Goal: Task Accomplishment & Management: Complete application form

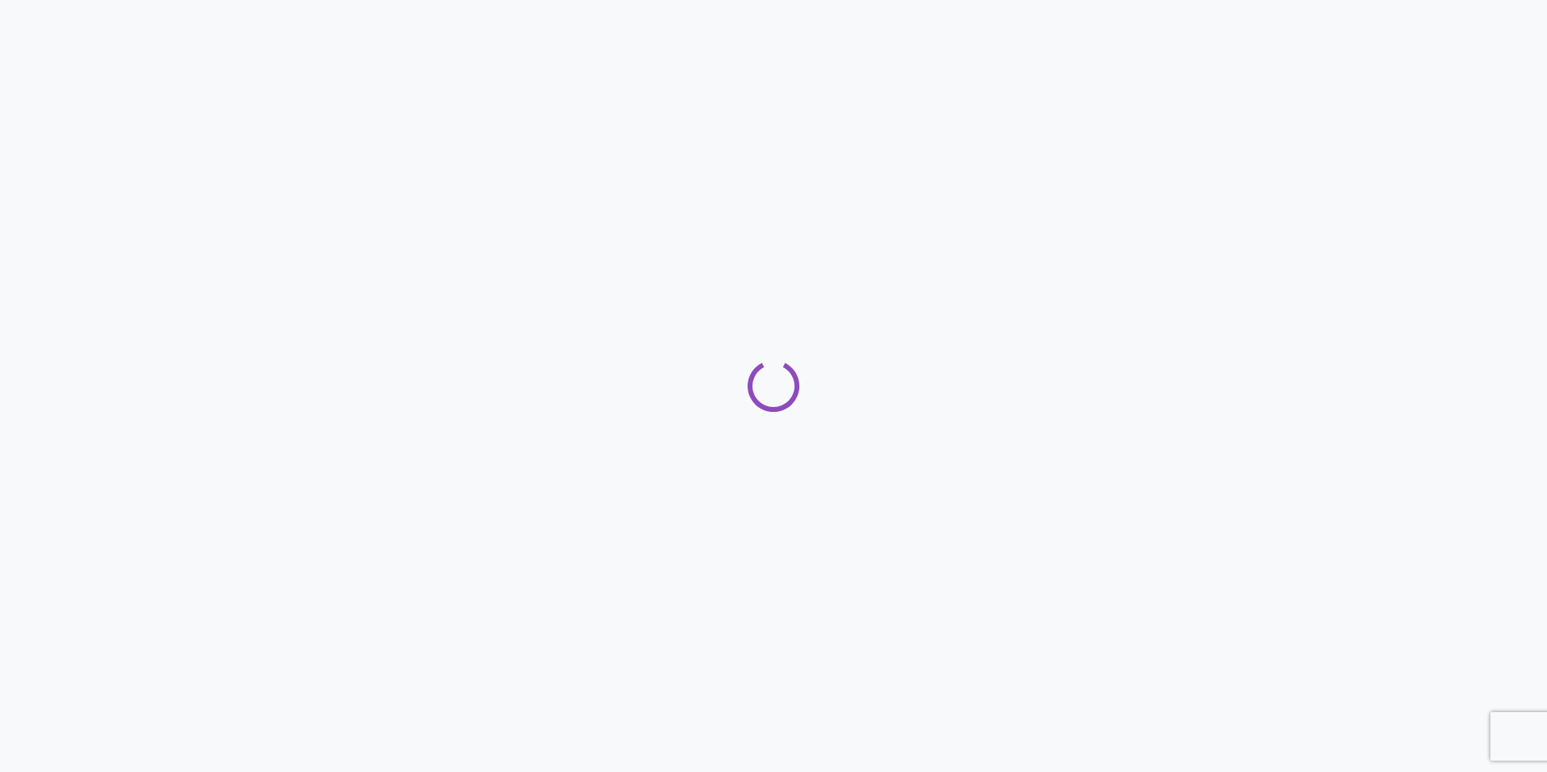
click at [434, 435] on div at bounding box center [773, 386] width 1547 height 772
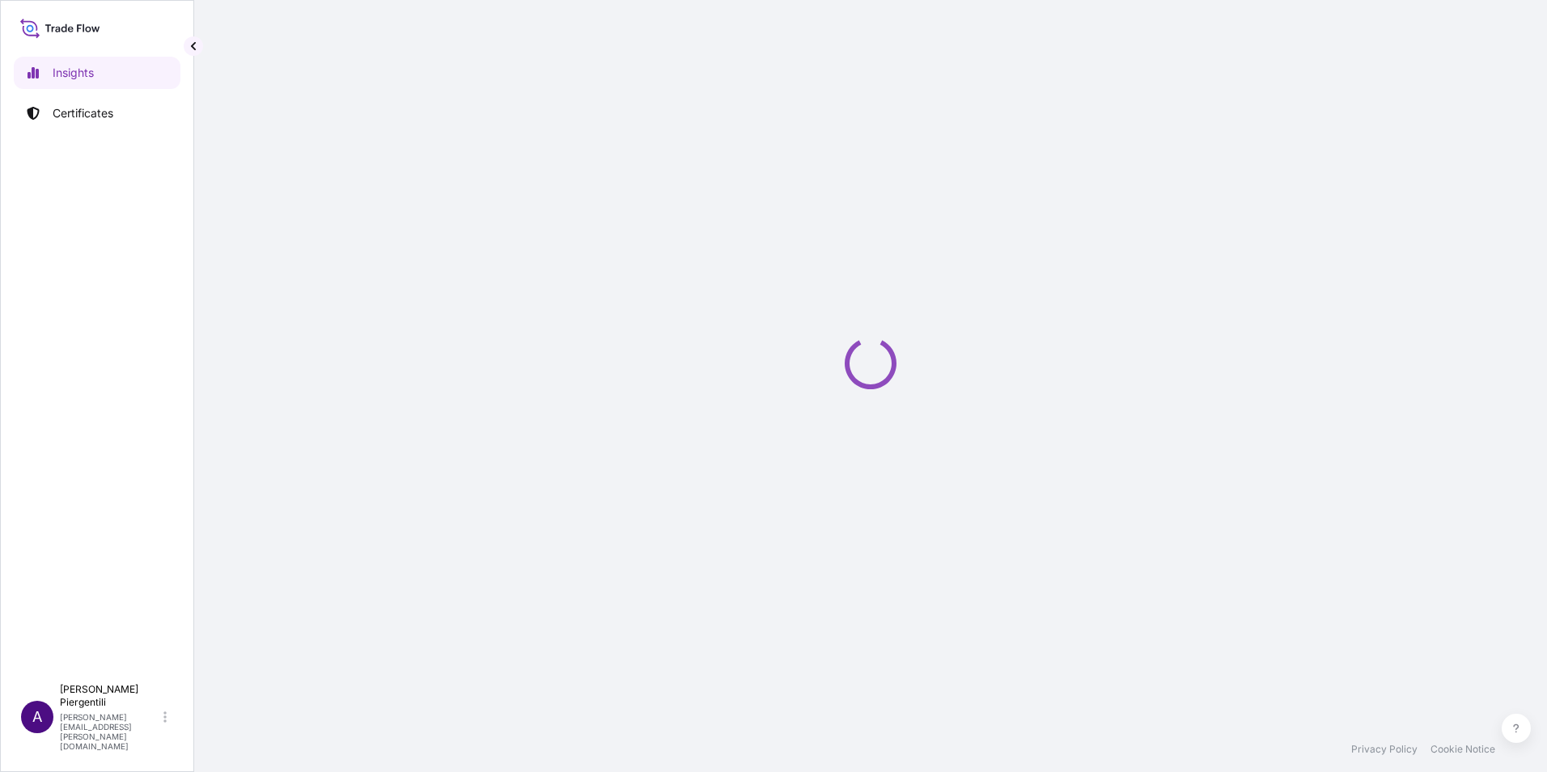
select select "2025"
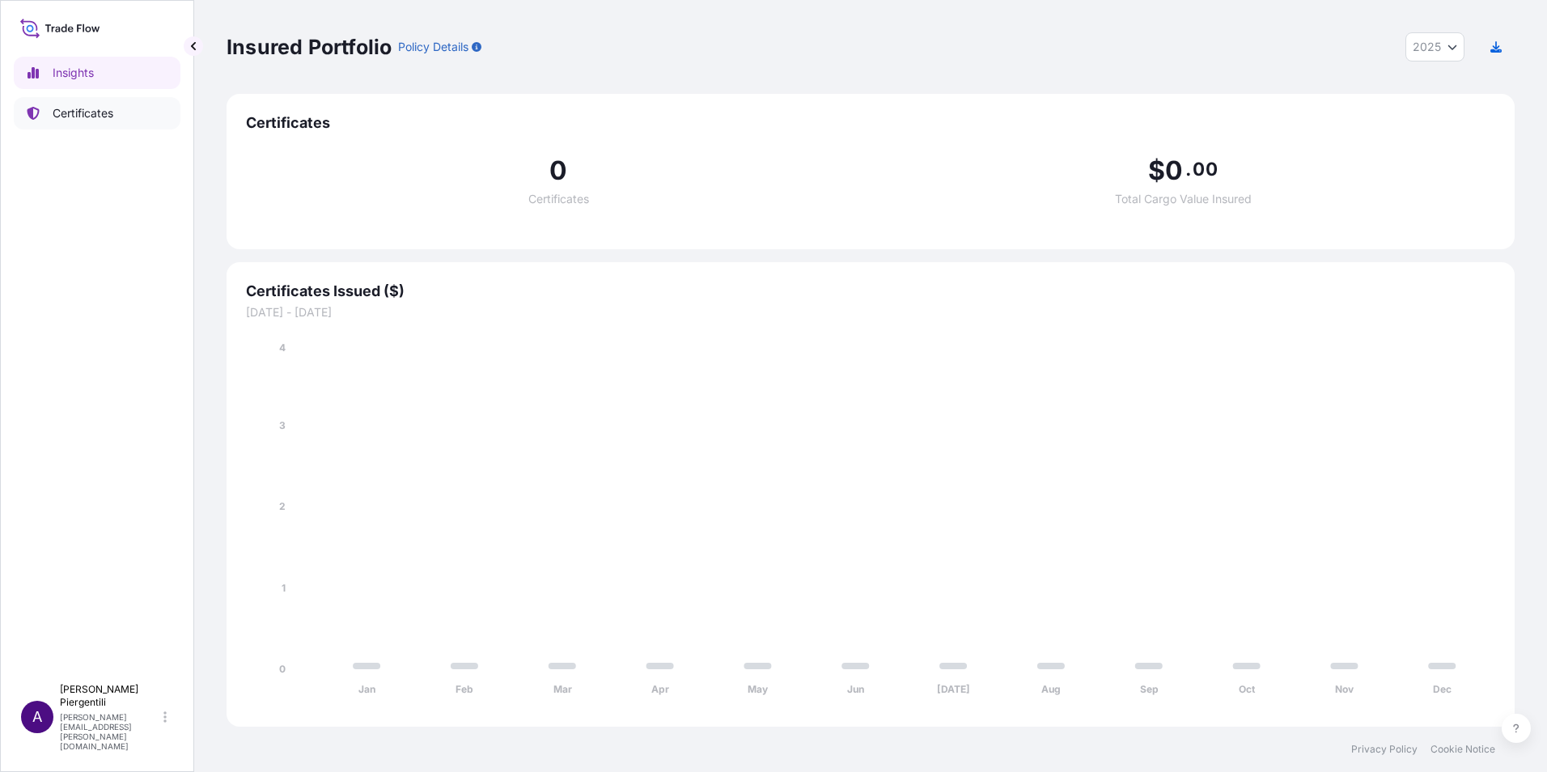
click at [101, 107] on p "Certificates" at bounding box center [83, 113] width 61 height 16
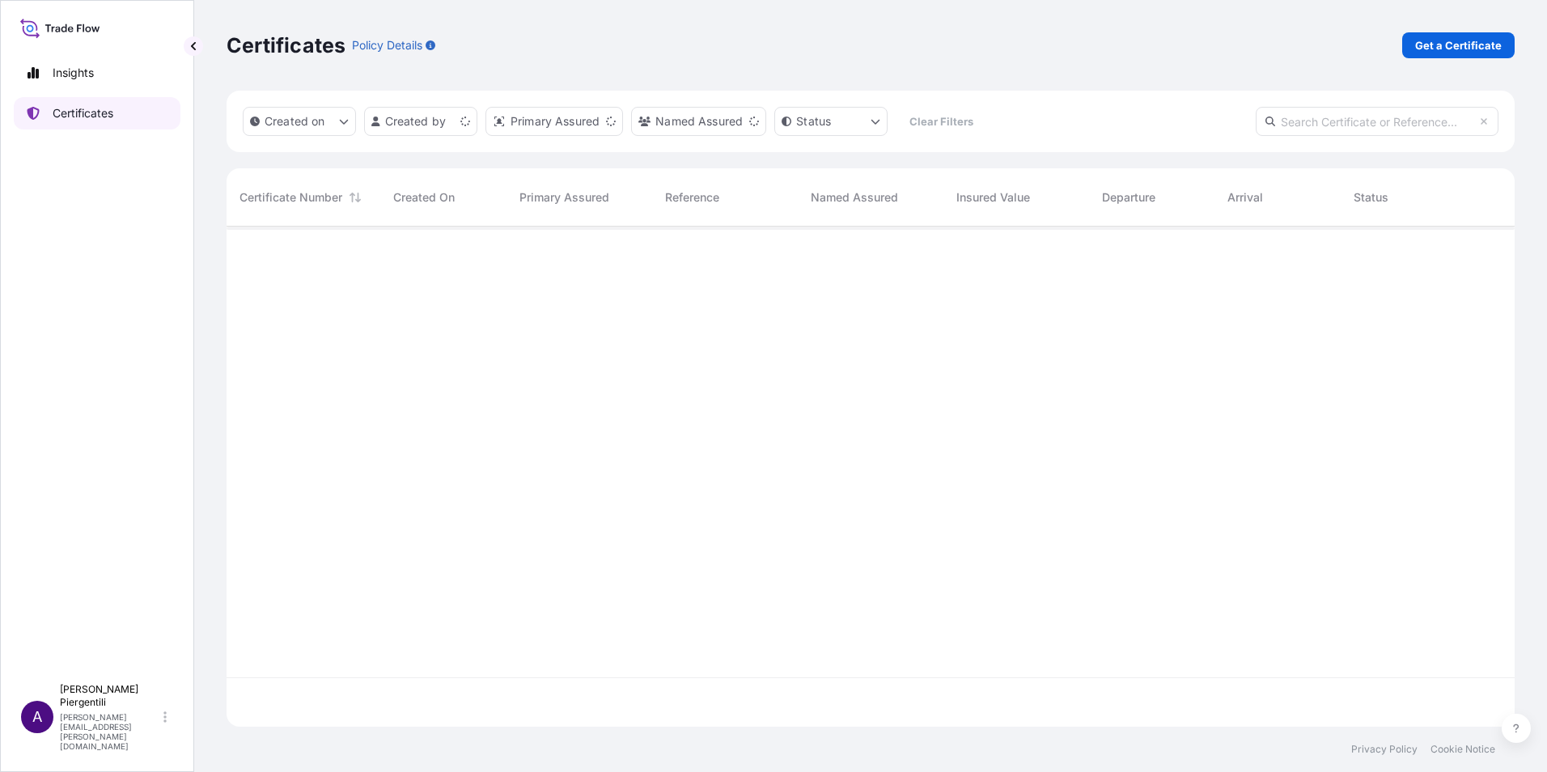
scroll to position [497, 1276]
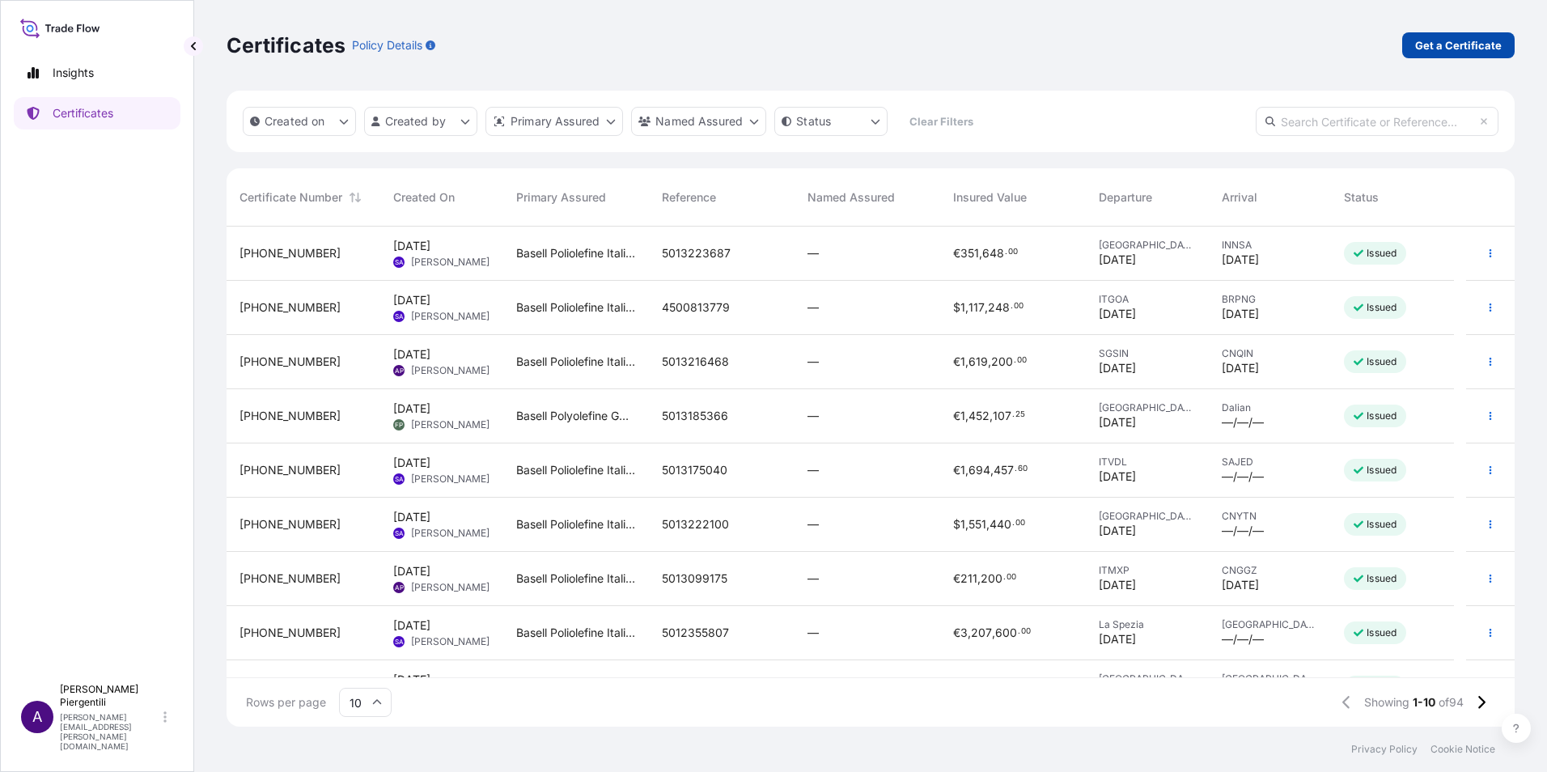
click at [1429, 40] on p "Get a Certificate" at bounding box center [1458, 45] width 87 height 16
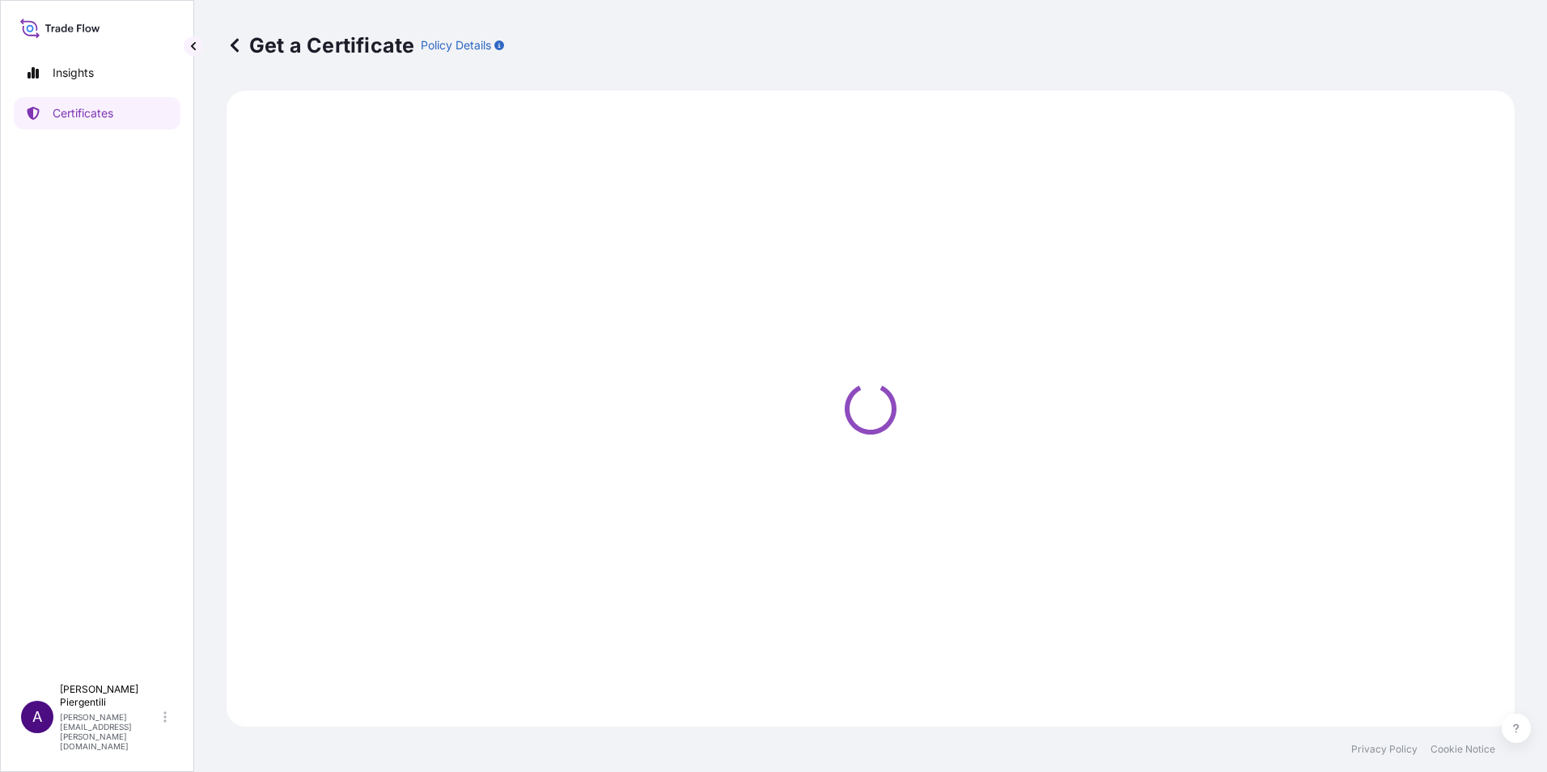
select select "Sea"
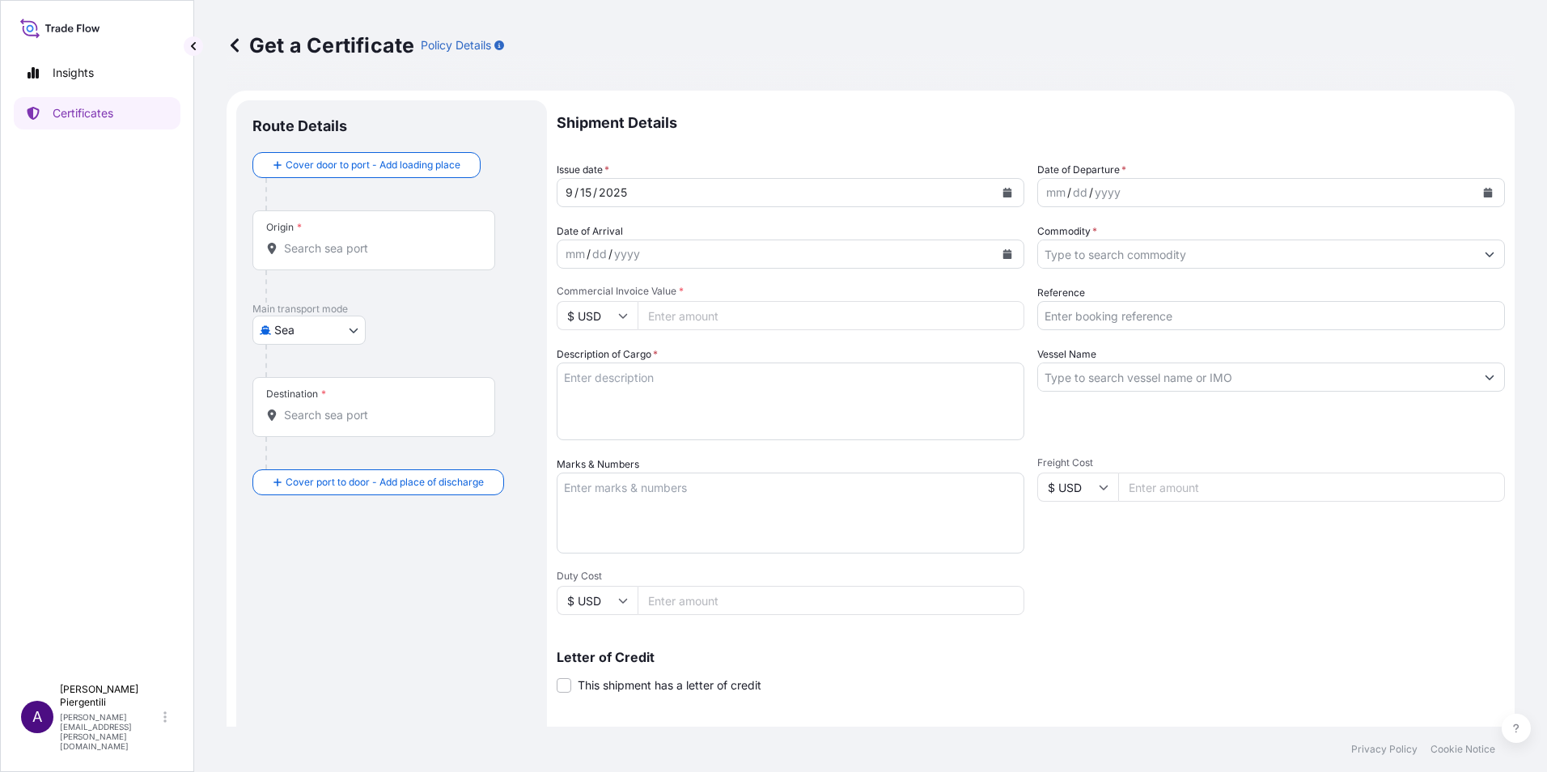
click at [625, 316] on icon at bounding box center [623, 316] width 9 height 5
click at [611, 363] on div "€ EUR" at bounding box center [597, 360] width 68 height 31
type input "€ EUR"
click at [709, 318] on input "Commercial Invoice Value *" at bounding box center [831, 315] width 387 height 29
type input "427720.00"
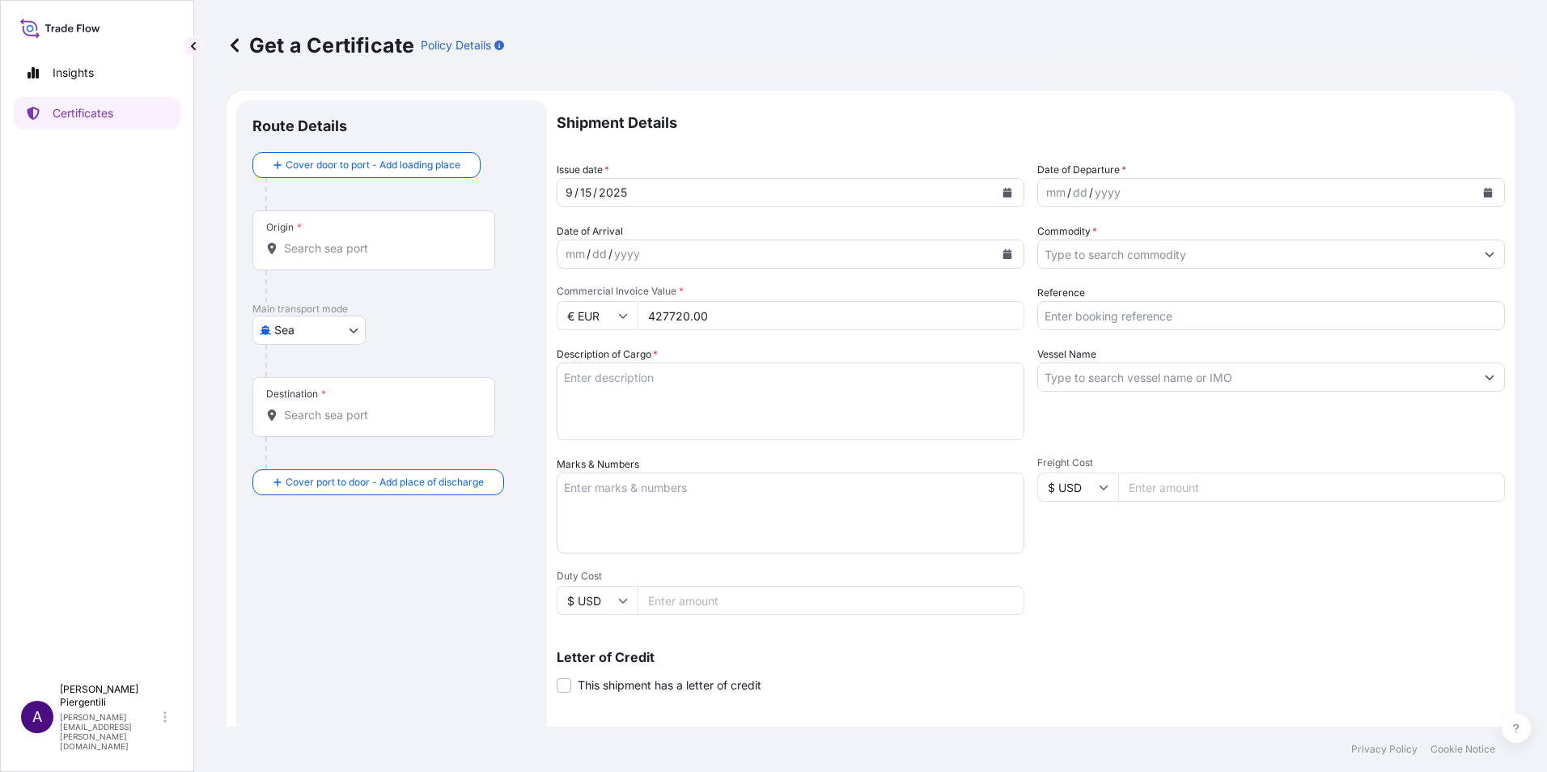
click at [323, 237] on div "Origin *" at bounding box center [373, 240] width 243 height 60
click at [323, 240] on input "Origin *" at bounding box center [379, 248] width 191 height 16
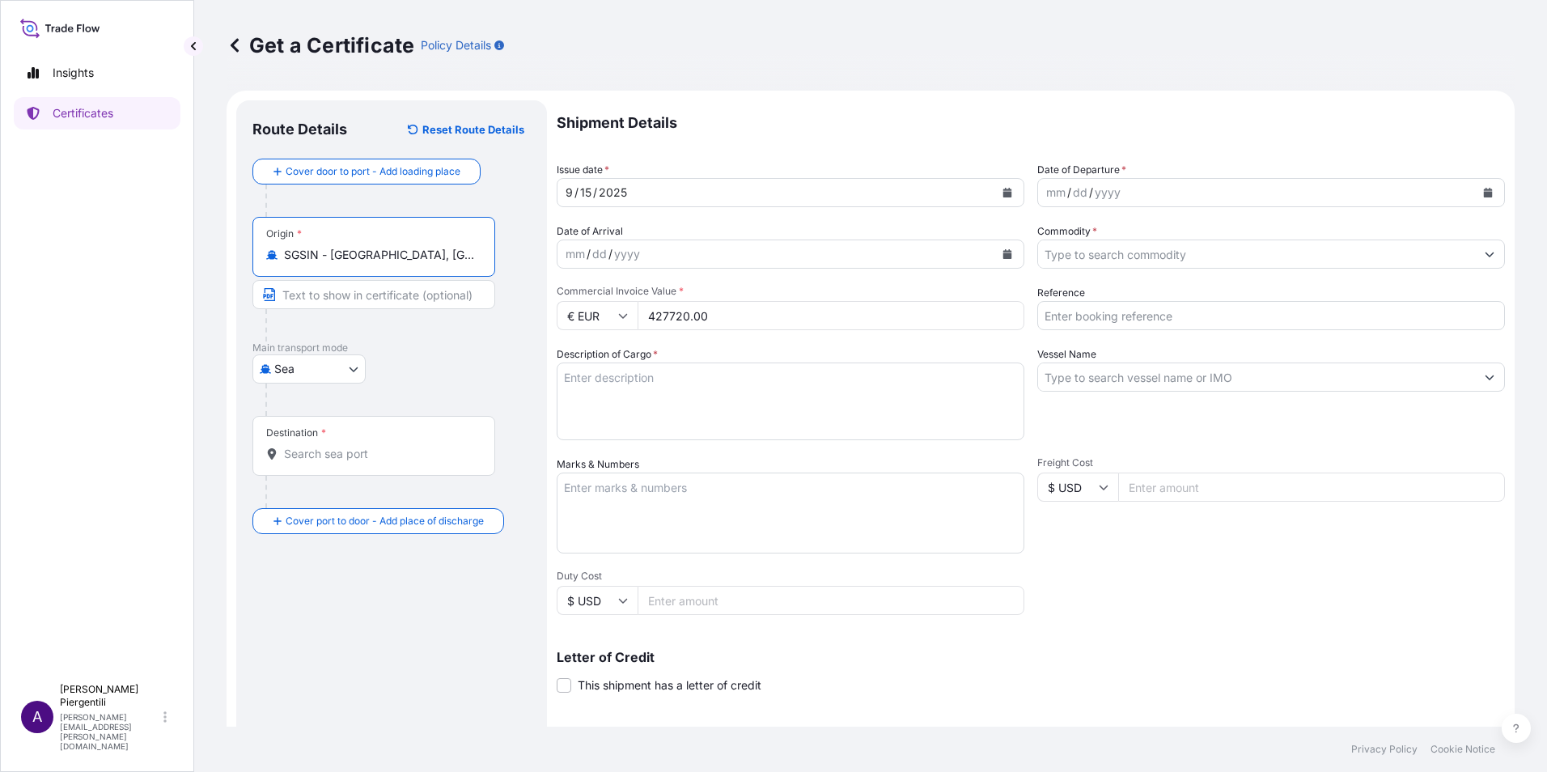
type input "SGSIN - [GEOGRAPHIC_DATA], [GEOGRAPHIC_DATA]"
click at [433, 454] on input "Destination *" at bounding box center [379, 454] width 191 height 16
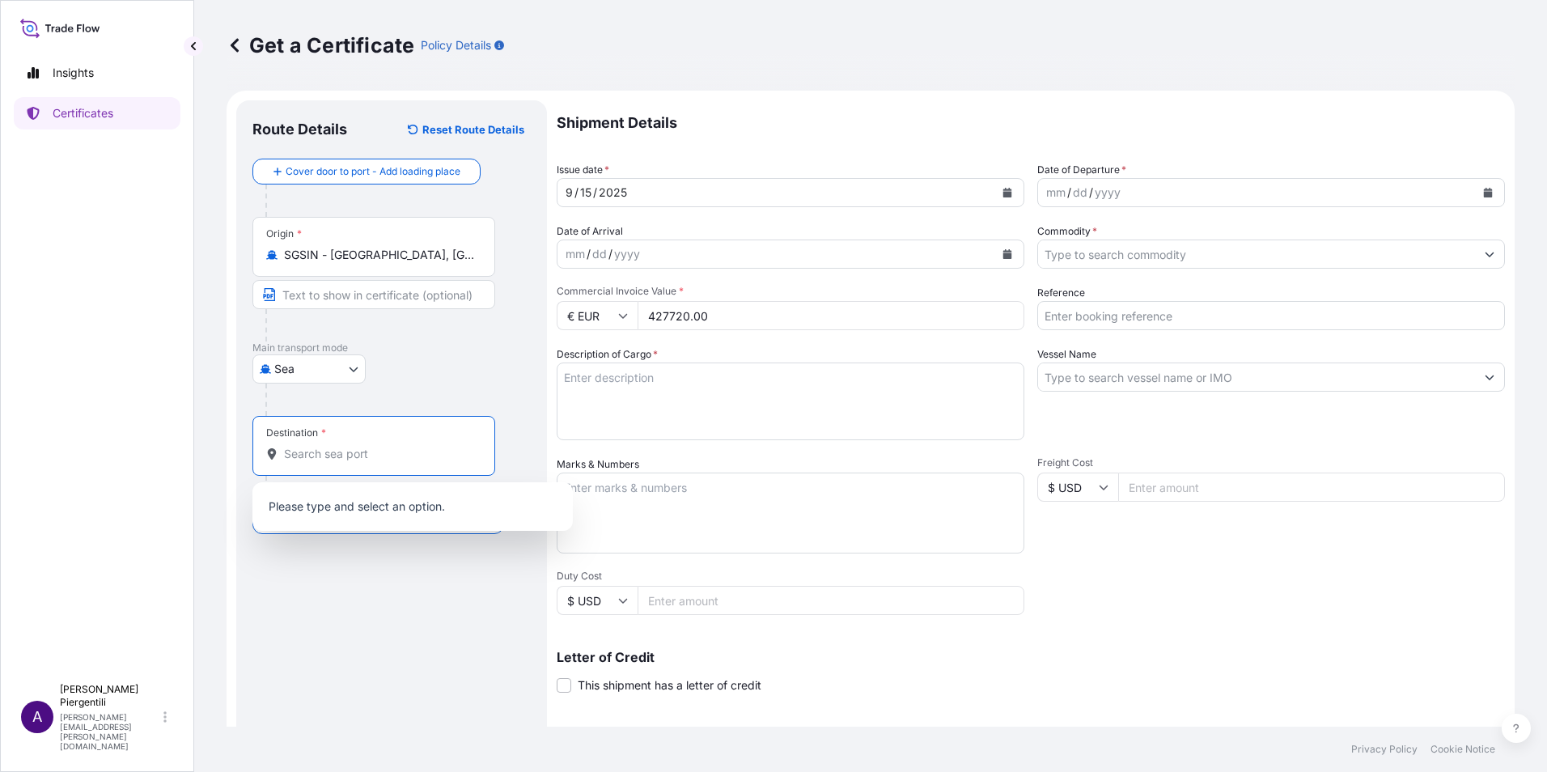
paste input "[GEOGRAPHIC_DATA]"
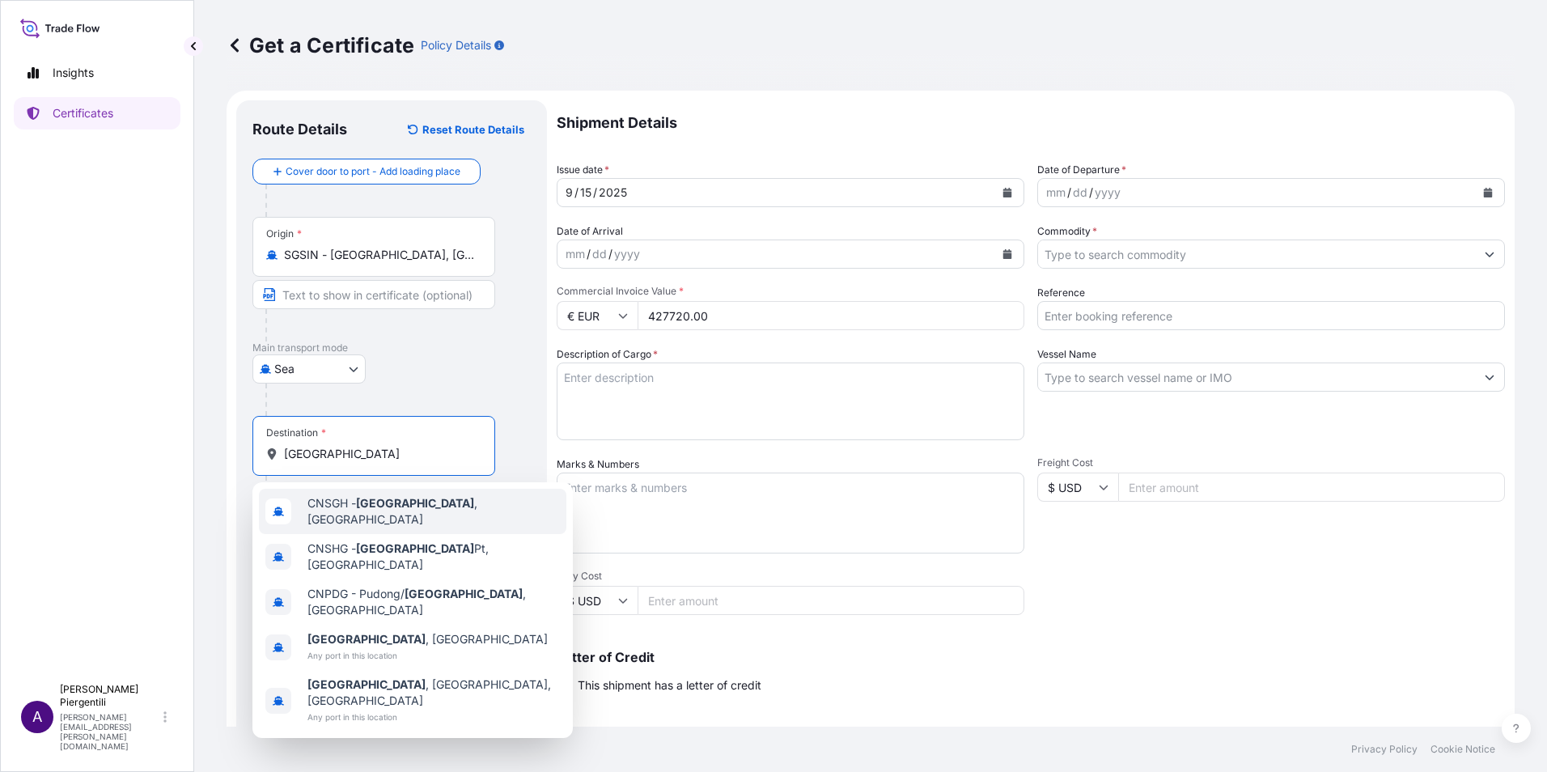
click at [421, 508] on span "CNSGH - [GEOGRAPHIC_DATA] , [GEOGRAPHIC_DATA]" at bounding box center [433, 511] width 252 height 32
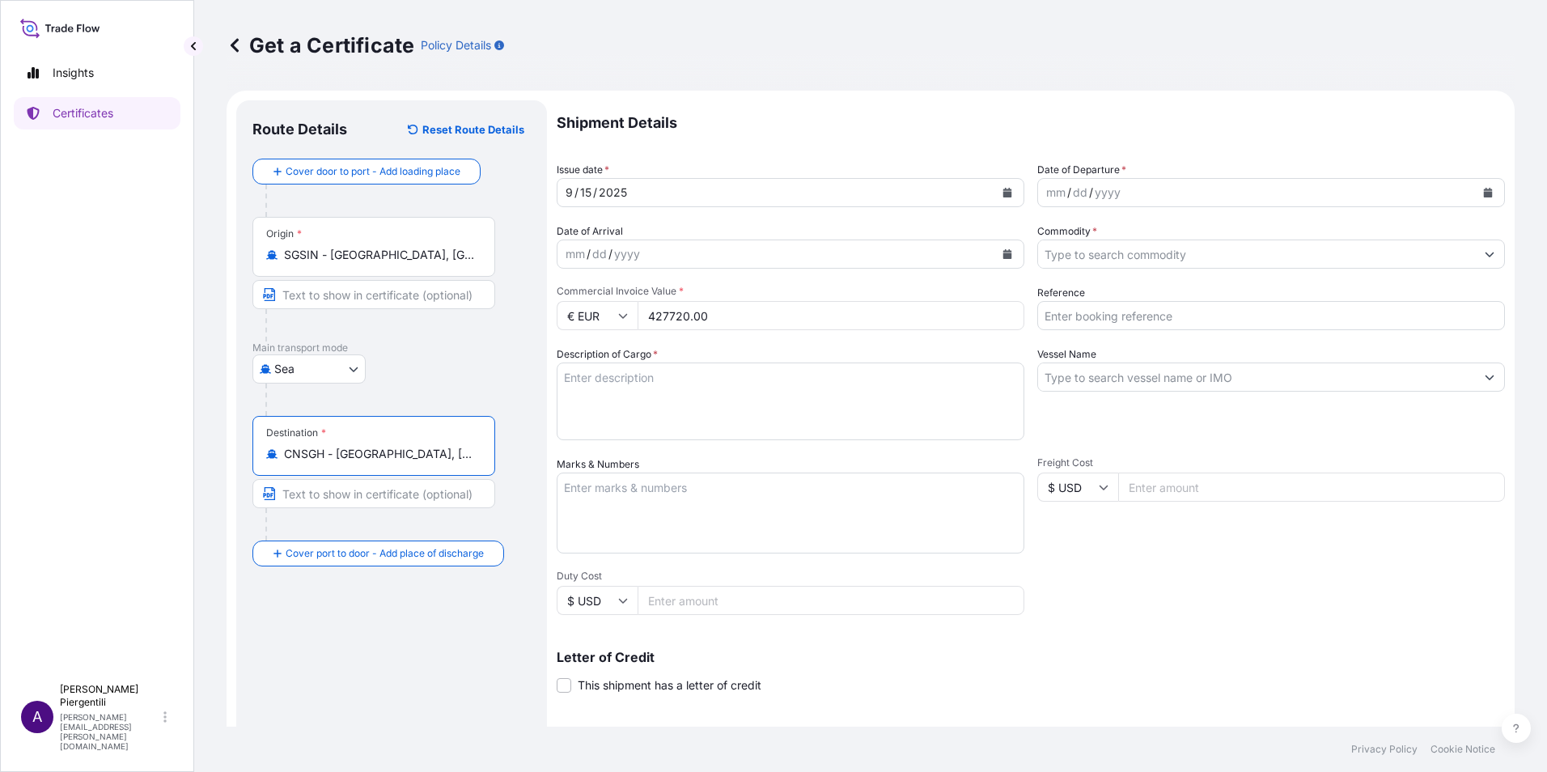
type input "CNSGH - [GEOGRAPHIC_DATA], [GEOGRAPHIC_DATA]"
click at [1003, 193] on icon "Calendar" at bounding box center [1007, 193] width 9 height 10
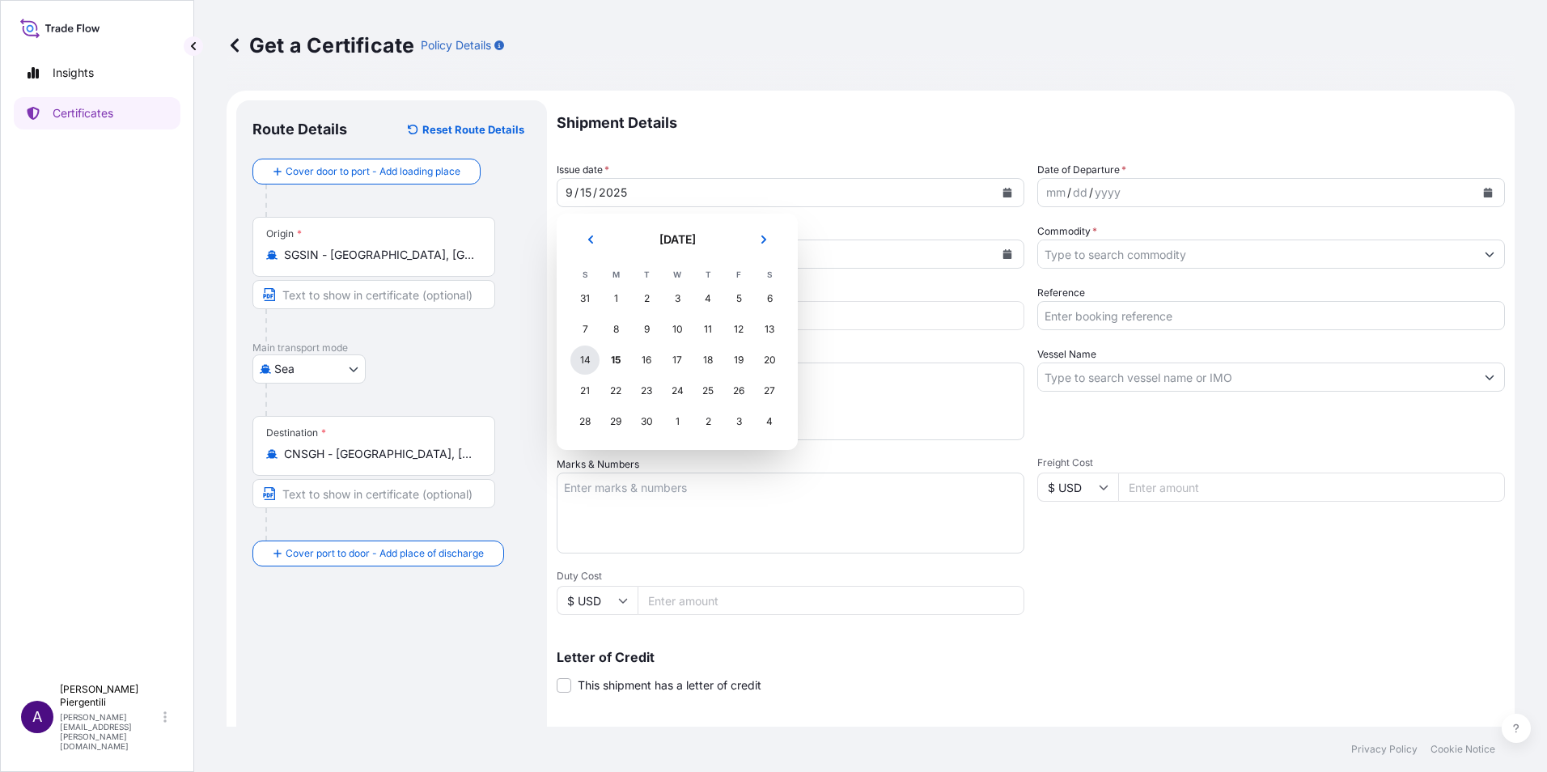
click at [583, 356] on div "14" at bounding box center [584, 360] width 29 height 29
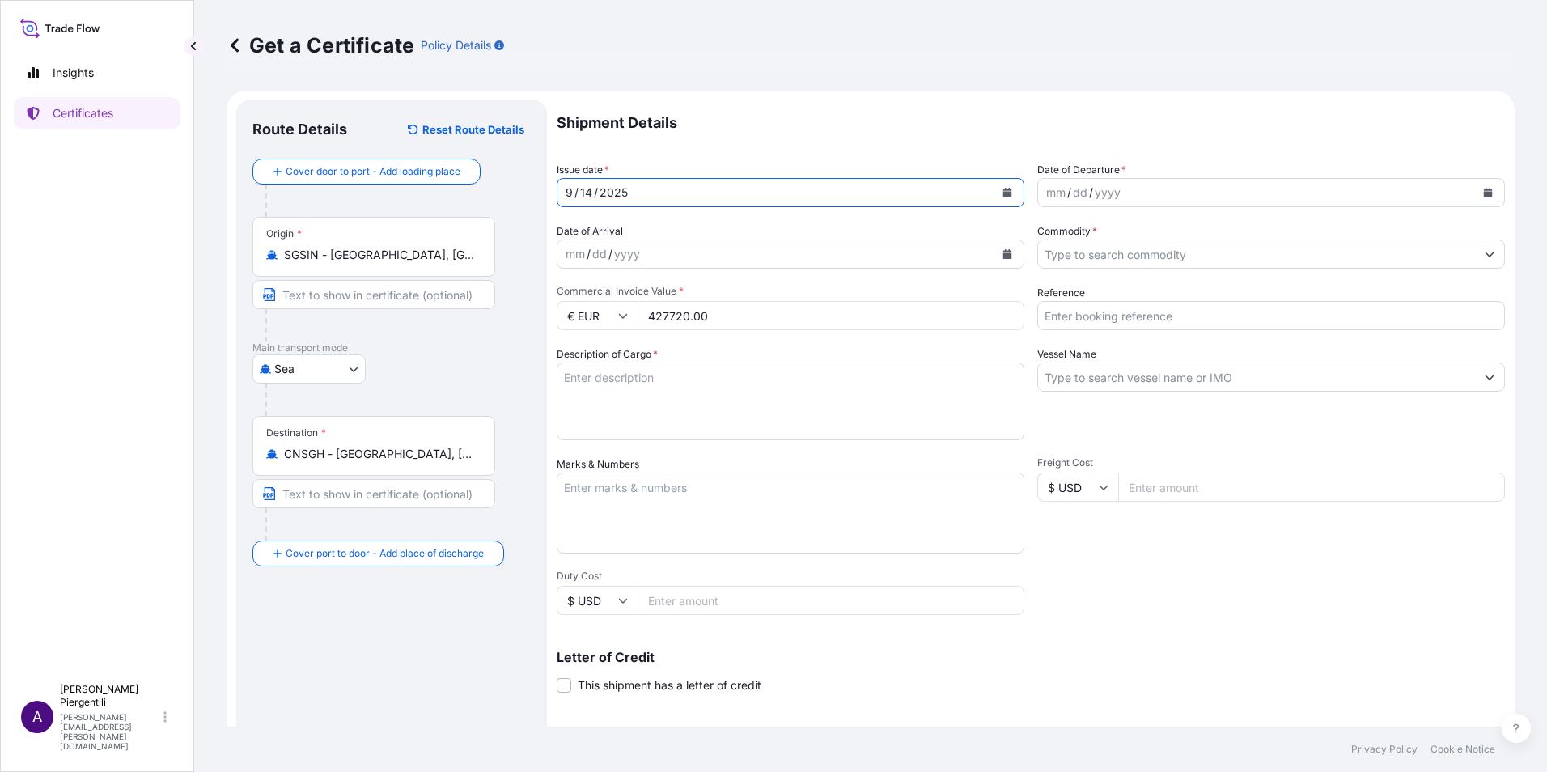
click at [1476, 186] on button "Calendar" at bounding box center [1488, 193] width 26 height 26
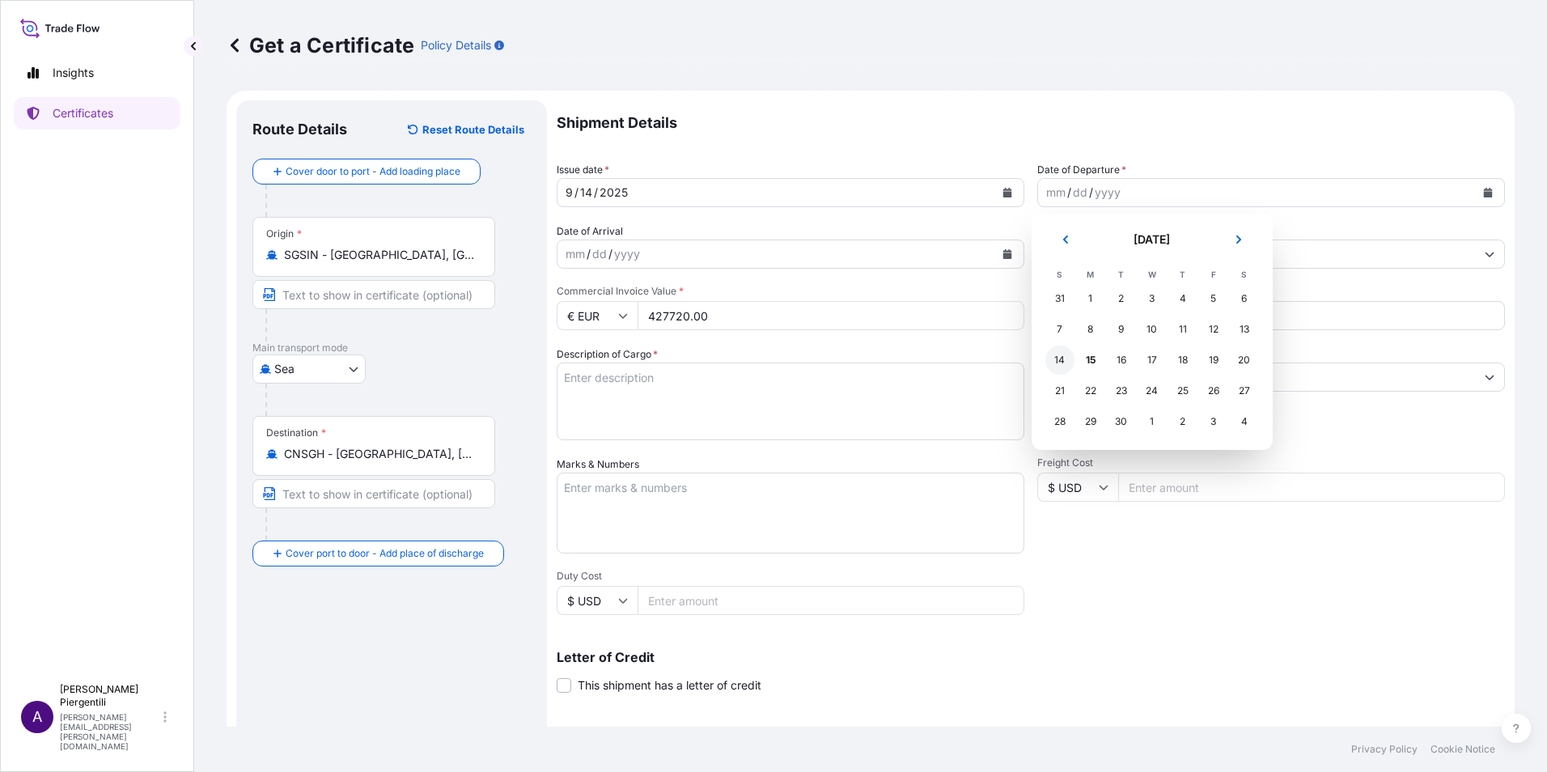
click at [1062, 362] on div "14" at bounding box center [1059, 360] width 29 height 29
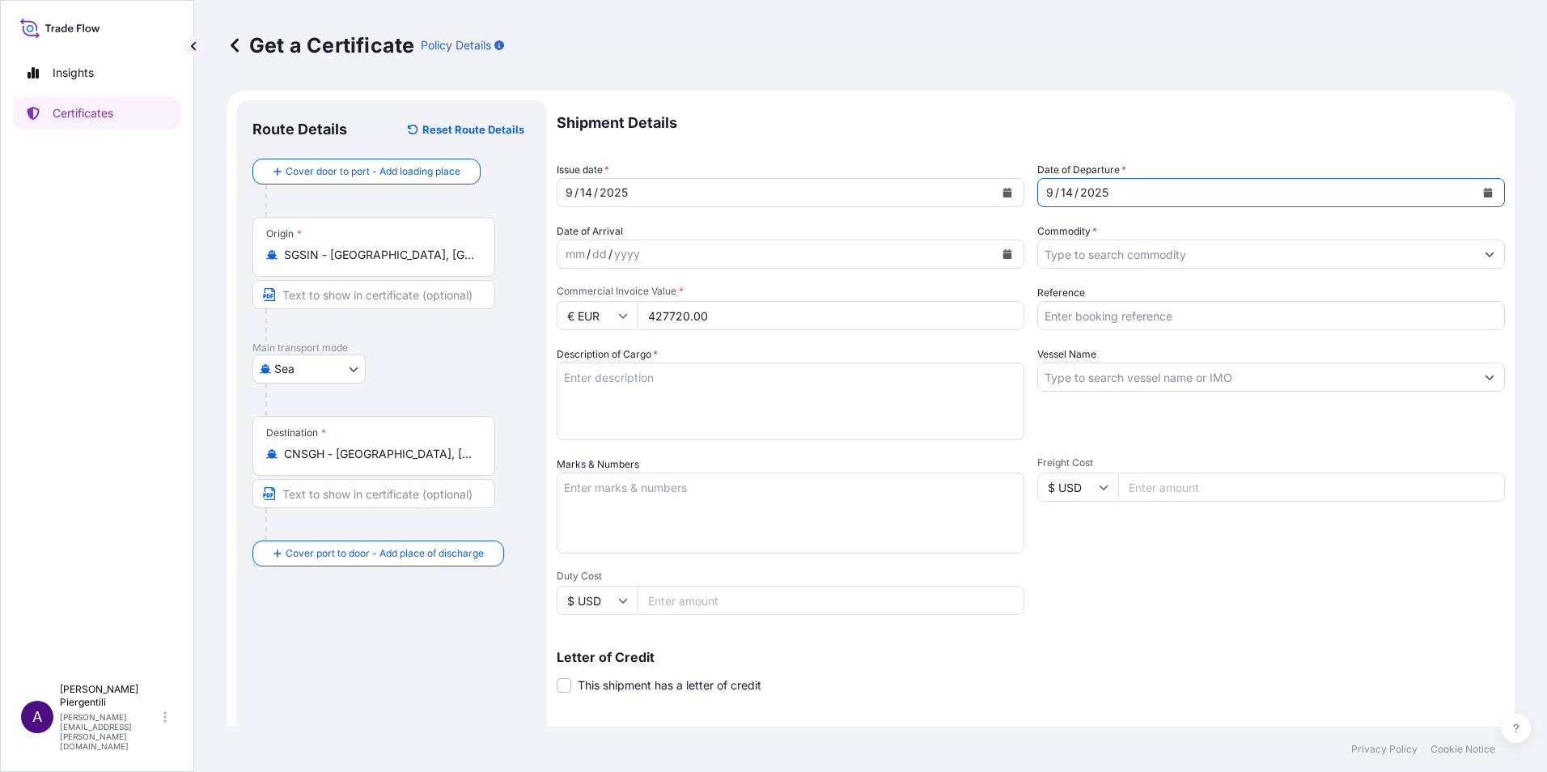
click at [1006, 254] on icon "Calendar" at bounding box center [1008, 254] width 10 height 10
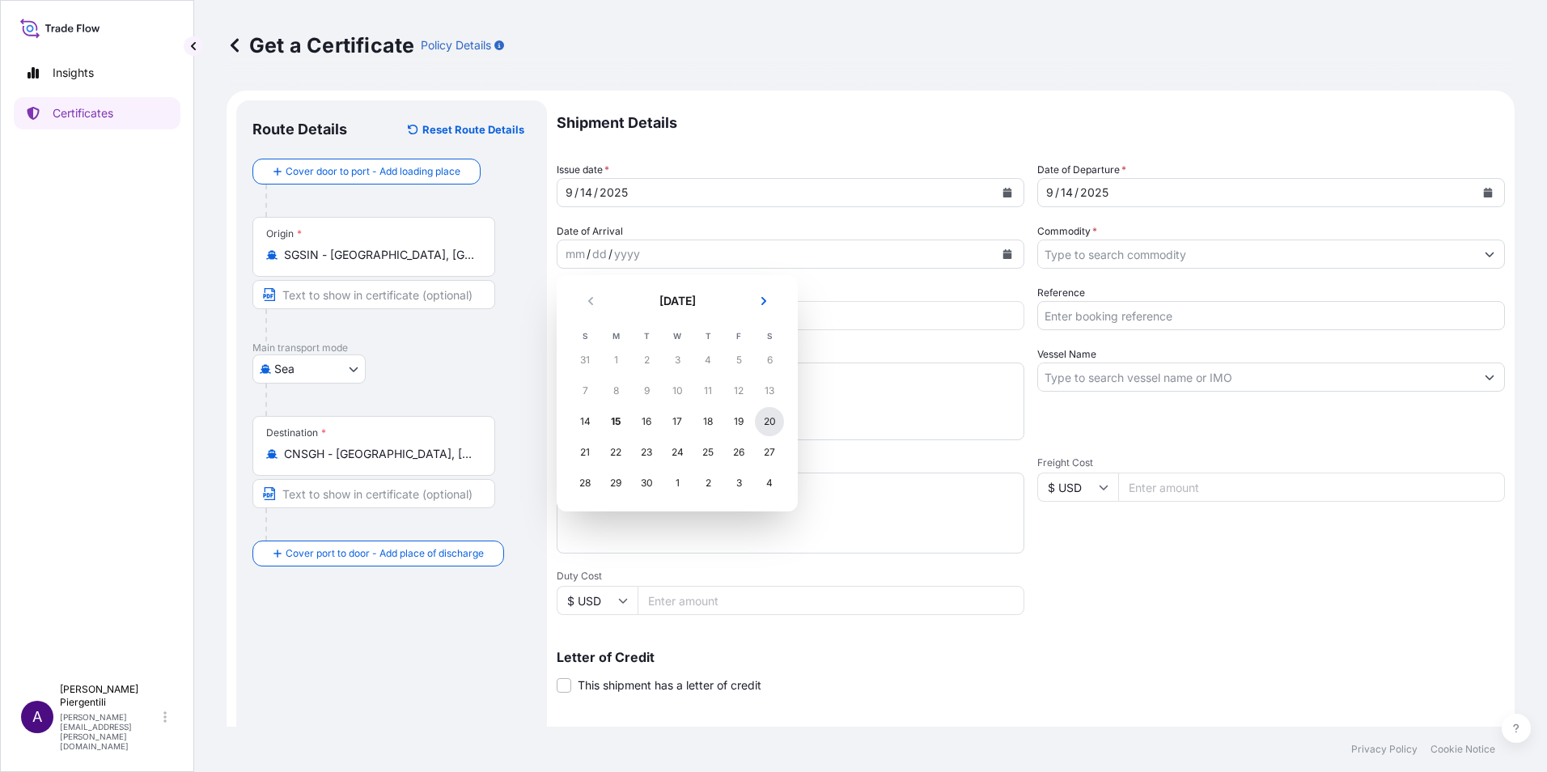
click at [770, 417] on div "20" at bounding box center [769, 421] width 29 height 29
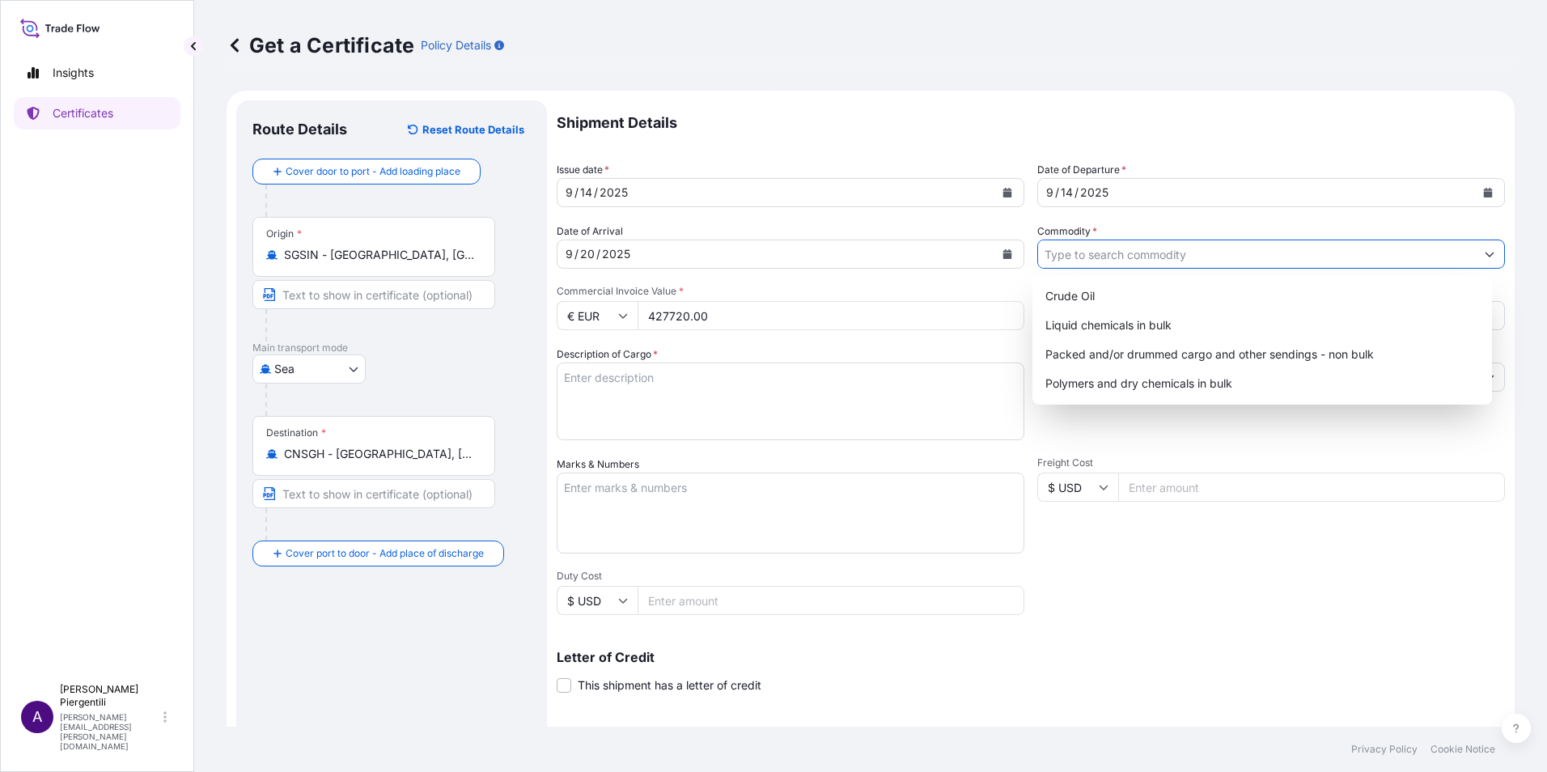
click at [1486, 253] on icon "Show suggestions" at bounding box center [1490, 254] width 9 height 5
click at [1215, 361] on div "Packed and/or drummed cargo and other sendings - non bulk" at bounding box center [1262, 354] width 447 height 29
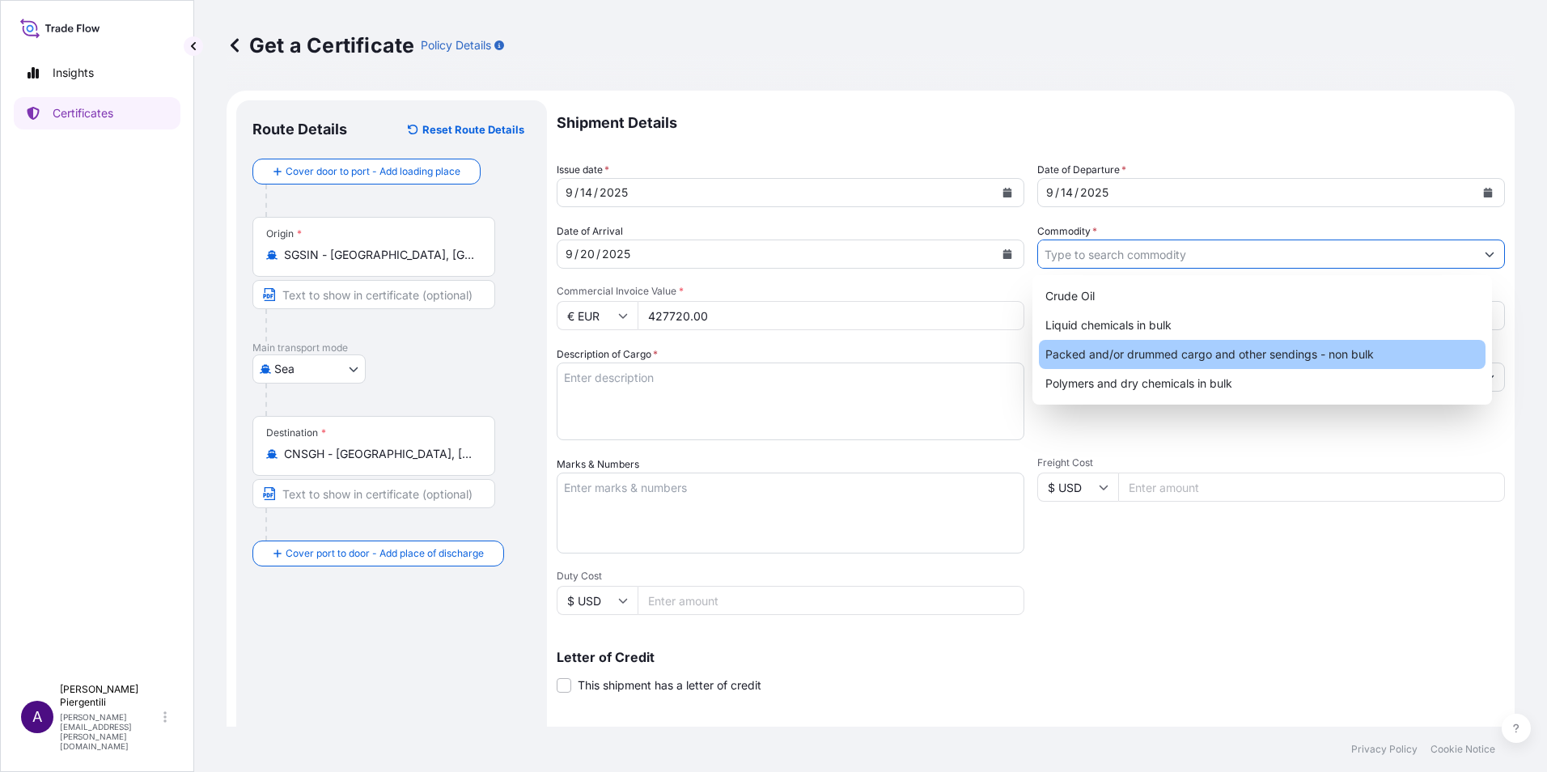
type input "Packed and/or drummed cargo and other sendings - non bulk"
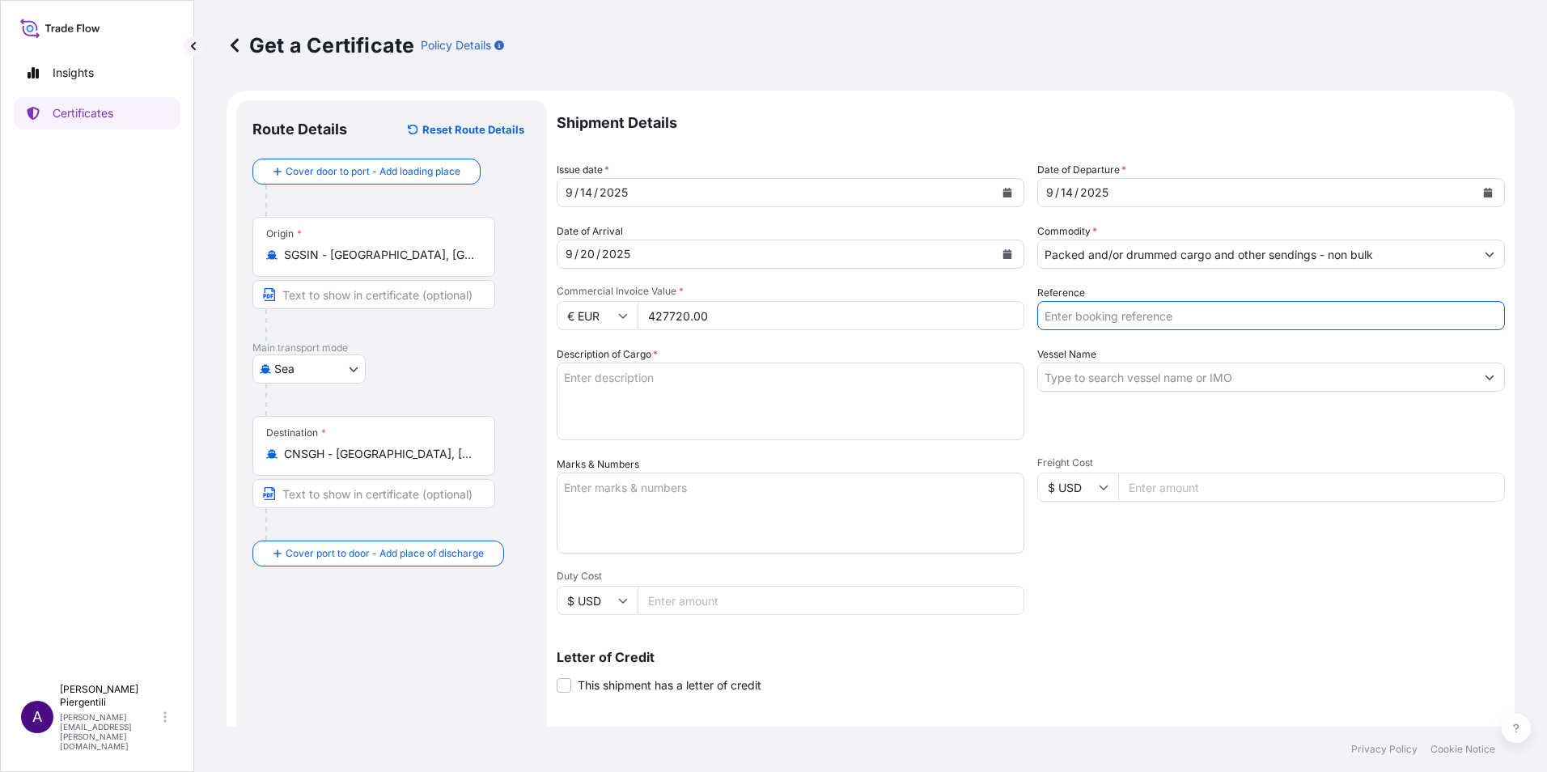
click at [1224, 322] on input "Reference" at bounding box center [1271, 315] width 468 height 29
type input "5013234790"
click at [726, 394] on textarea "Description of Cargo *" at bounding box center [791, 401] width 468 height 78
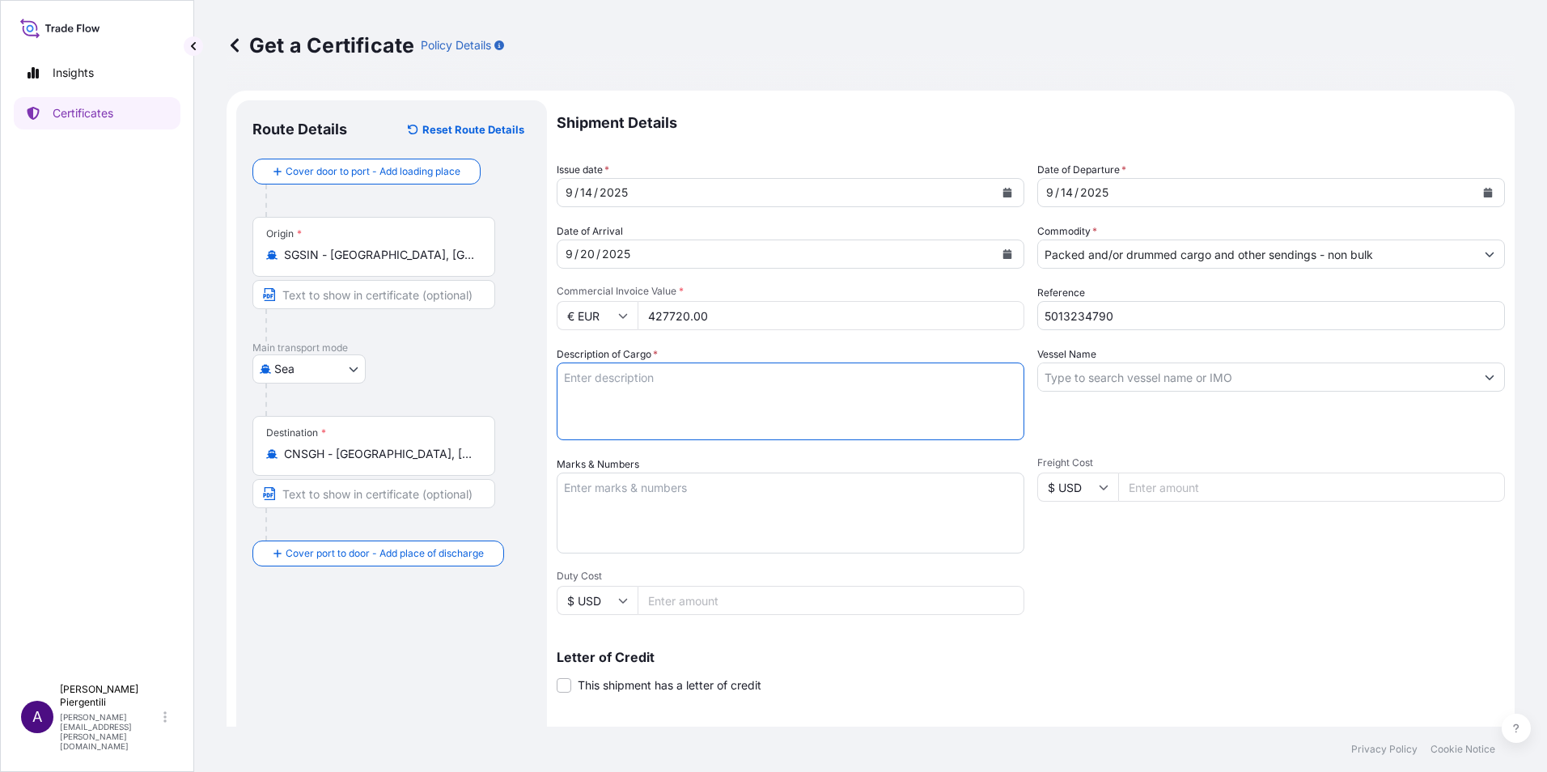
paste textarea "1X20GP CONTAINER STC: 11 PALLETS (37 STEEL DRUMS) 1,480.00 KGS OF Z 509-1 AVANT…"
click at [677, 374] on textarea "1X20GP CONTAINER STC: 11 PALLETS (37 STEEL DRUMS) 1,480.00 KGS OF Z 509-1 AVANT…" at bounding box center [791, 401] width 468 height 78
paste textarea "YMLU3437343"
type textarea "1X20GP CONTAINER Nbr. YMLU3437343 STC: 11 PALLETS (37 STEEL DRUMS) 1,480.00 KGS…"
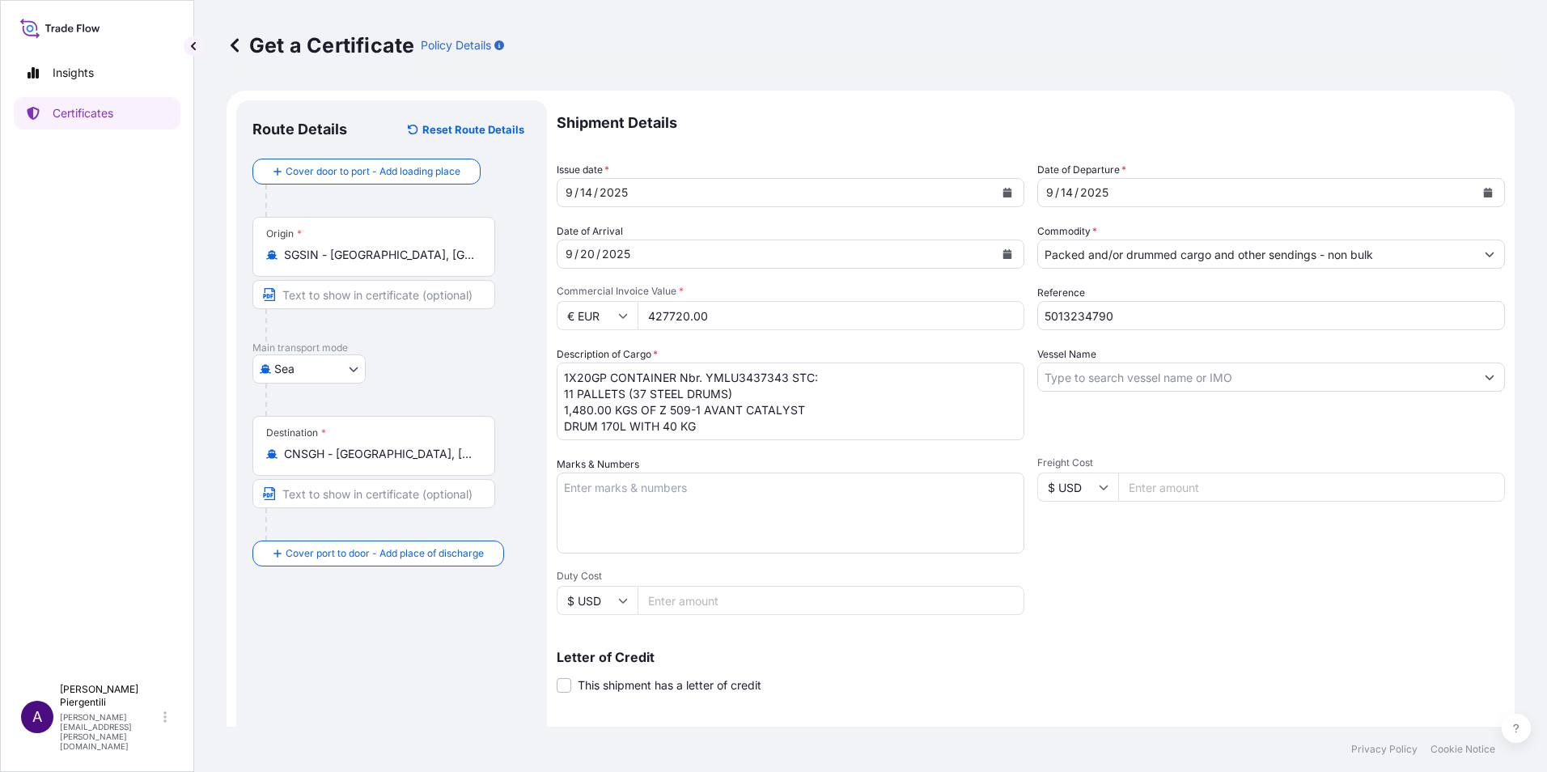
click at [693, 502] on textarea "Marks & Numbers" at bounding box center [791, 513] width 468 height 81
paste textarea "FREIGHT PREPAID ORIGIN [GEOGRAPHIC_DATA] CONTRACT NO.: 25PEC03IP027 SHIPPING MA…"
click at [671, 481] on textarea "FREIGHT PREPAID ORIGIN [GEOGRAPHIC_DATA] CONTRACT NO.: 25PEC03IP027 SHIPPING MA…" at bounding box center [791, 513] width 468 height 81
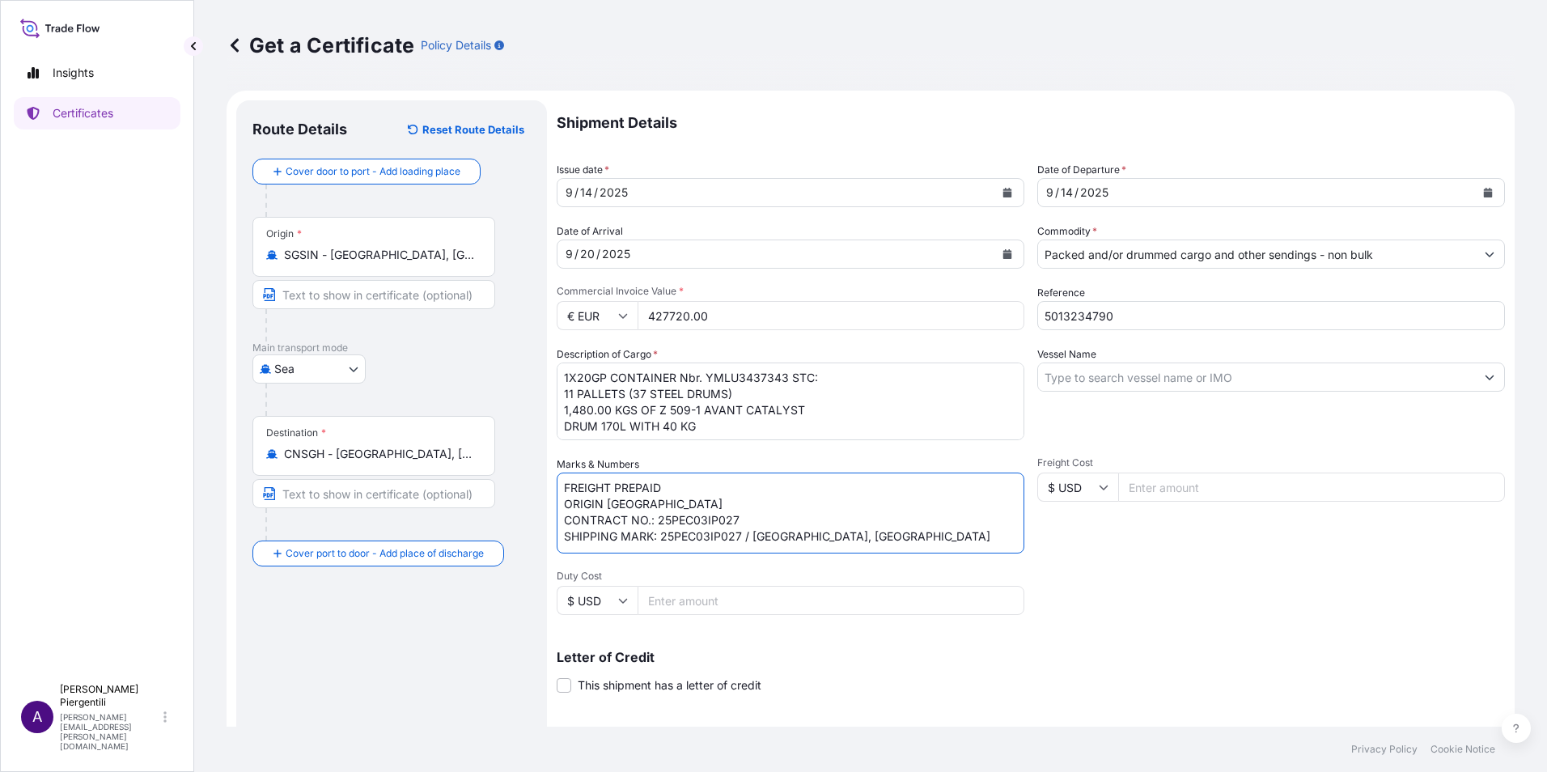
scroll to position [0, 0]
type textarea "FREIGHT PREPAID ORIGIN [GEOGRAPHIC_DATA] CONTRACT NO.: 25PEC03IP027 SHIPPING MA…"
click at [1245, 380] on input "Vessel Name" at bounding box center [1256, 376] width 437 height 29
paste input "HMM SOUTHAMPTON V.016E"
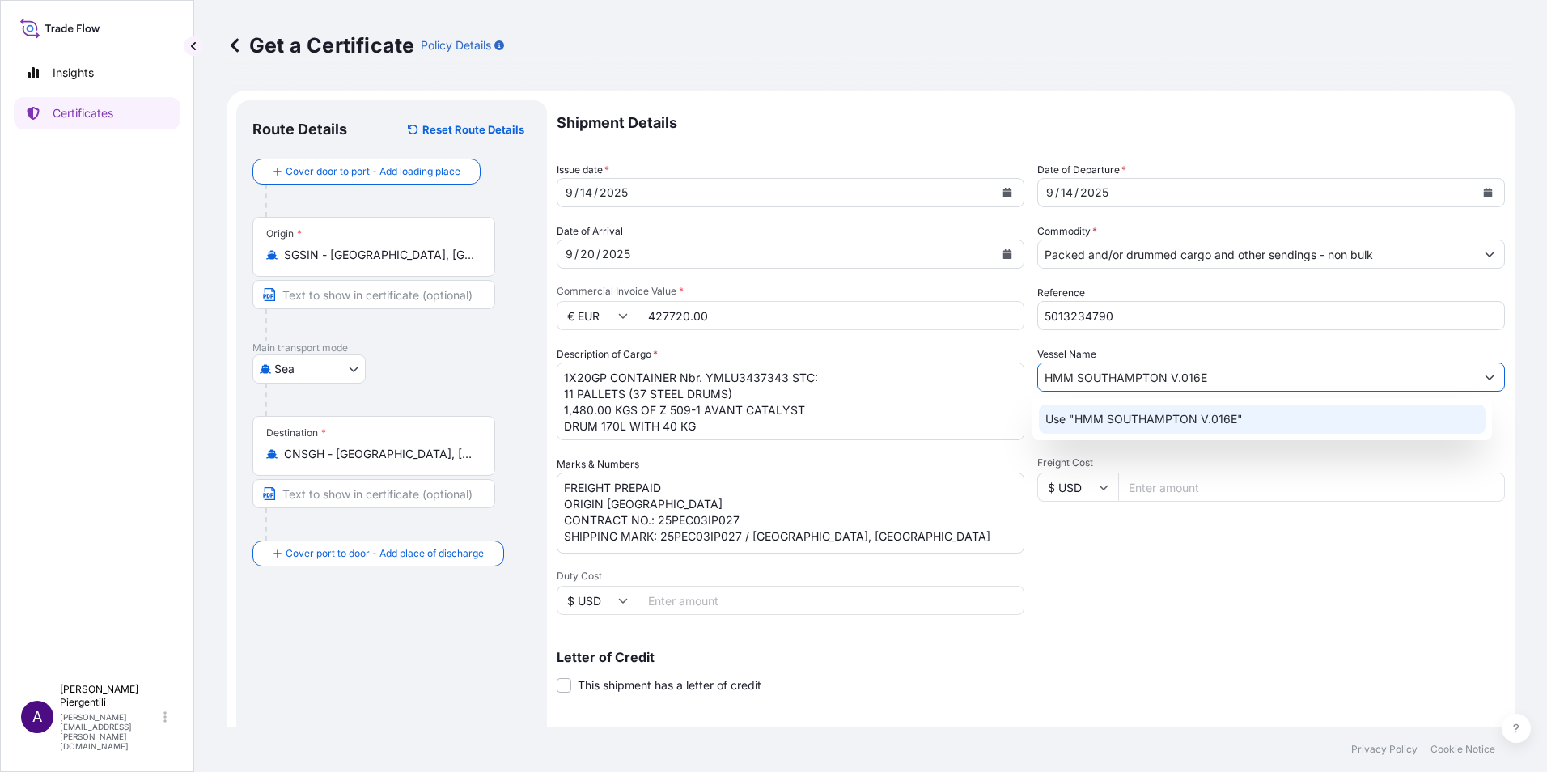
click at [1140, 418] on p "Use "HMM SOUTHAMPTON V.016E"" at bounding box center [1143, 419] width 197 height 16
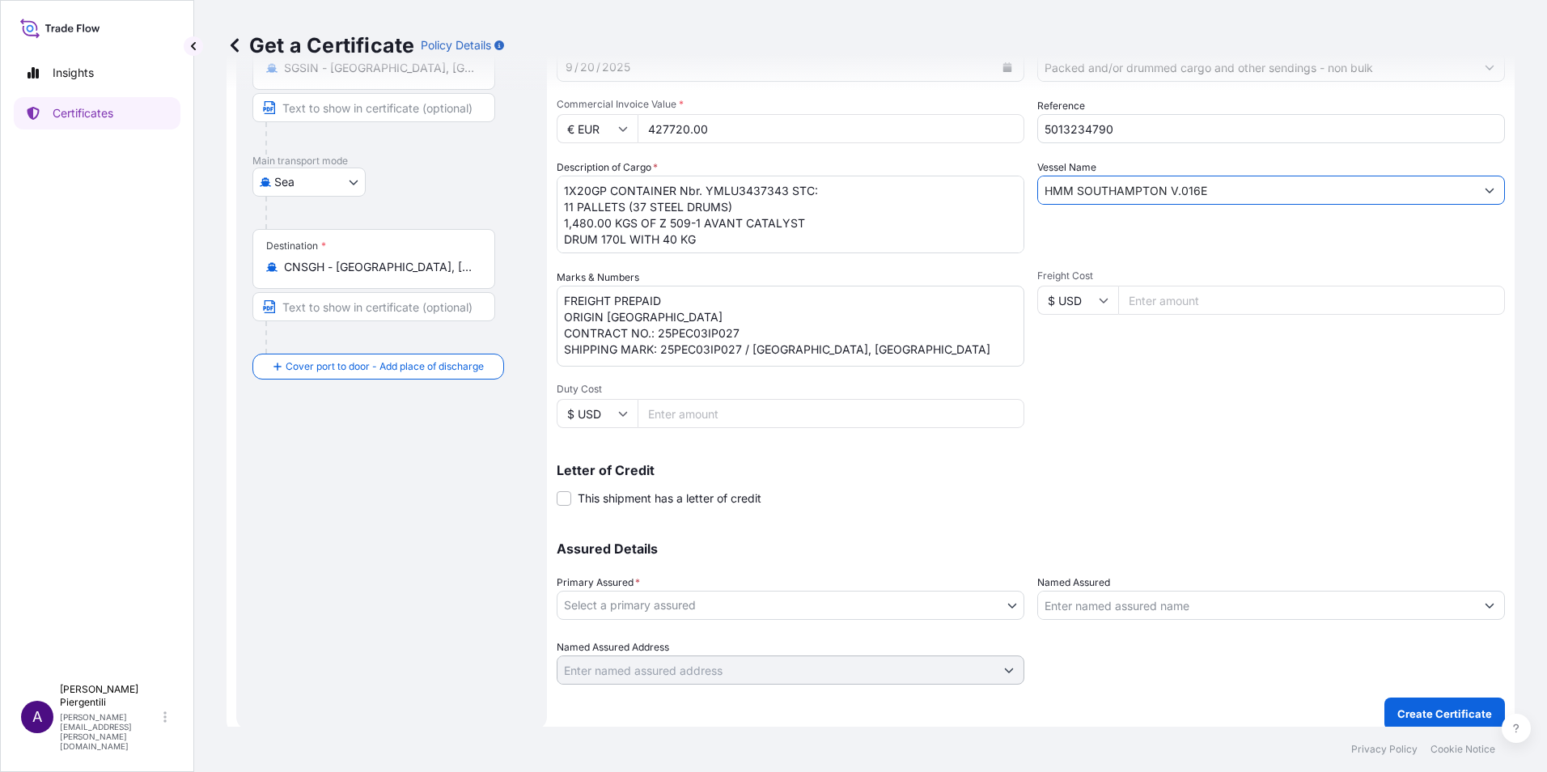
scroll to position [200, 0]
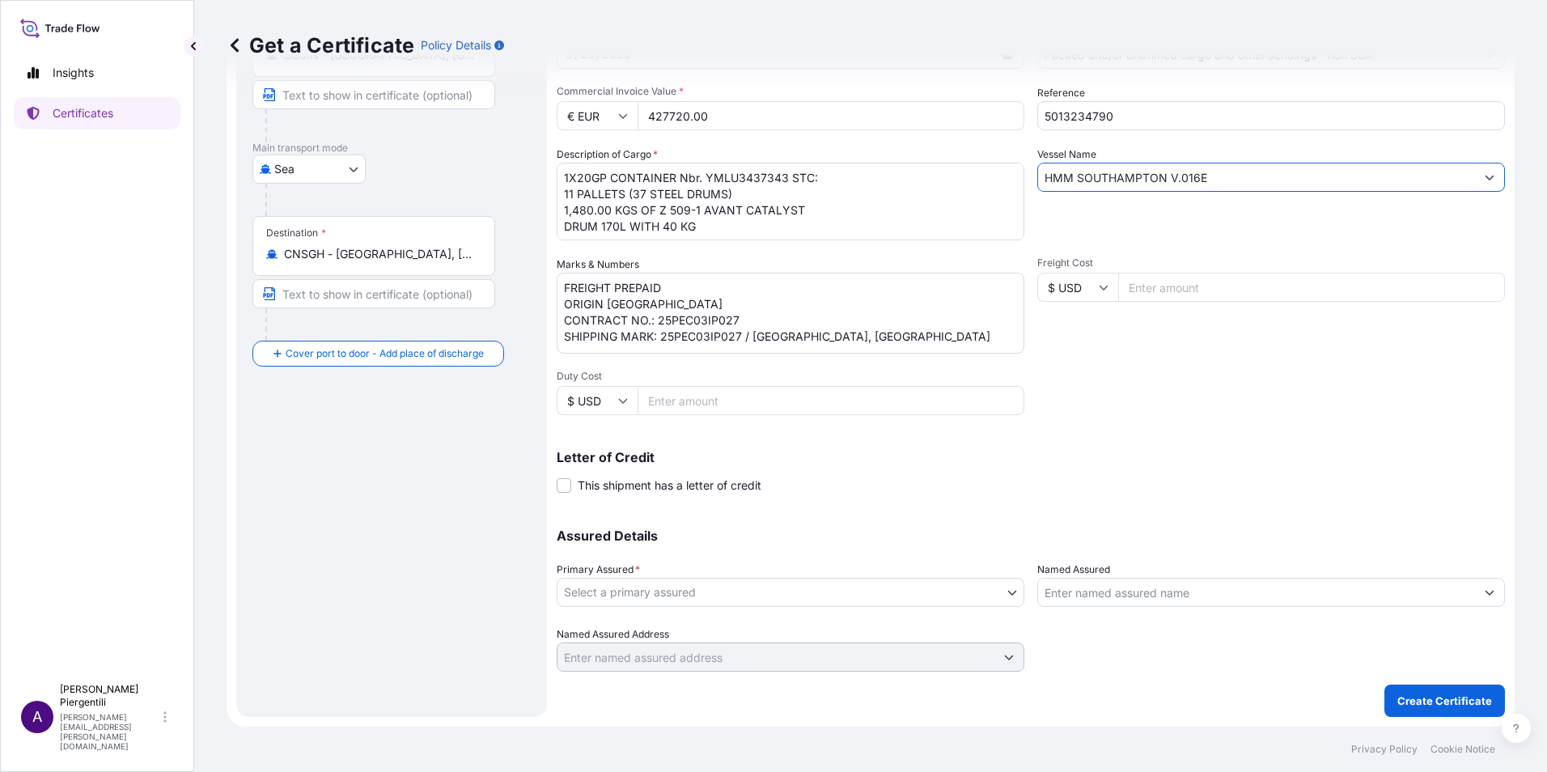
type input "HMM SOUTHAMPTON V.016E"
click at [1007, 598] on body "Insights Certificates A [PERSON_NAME] [PERSON_NAME][EMAIL_ADDRESS][PERSON_NAME]…" at bounding box center [773, 386] width 1547 height 772
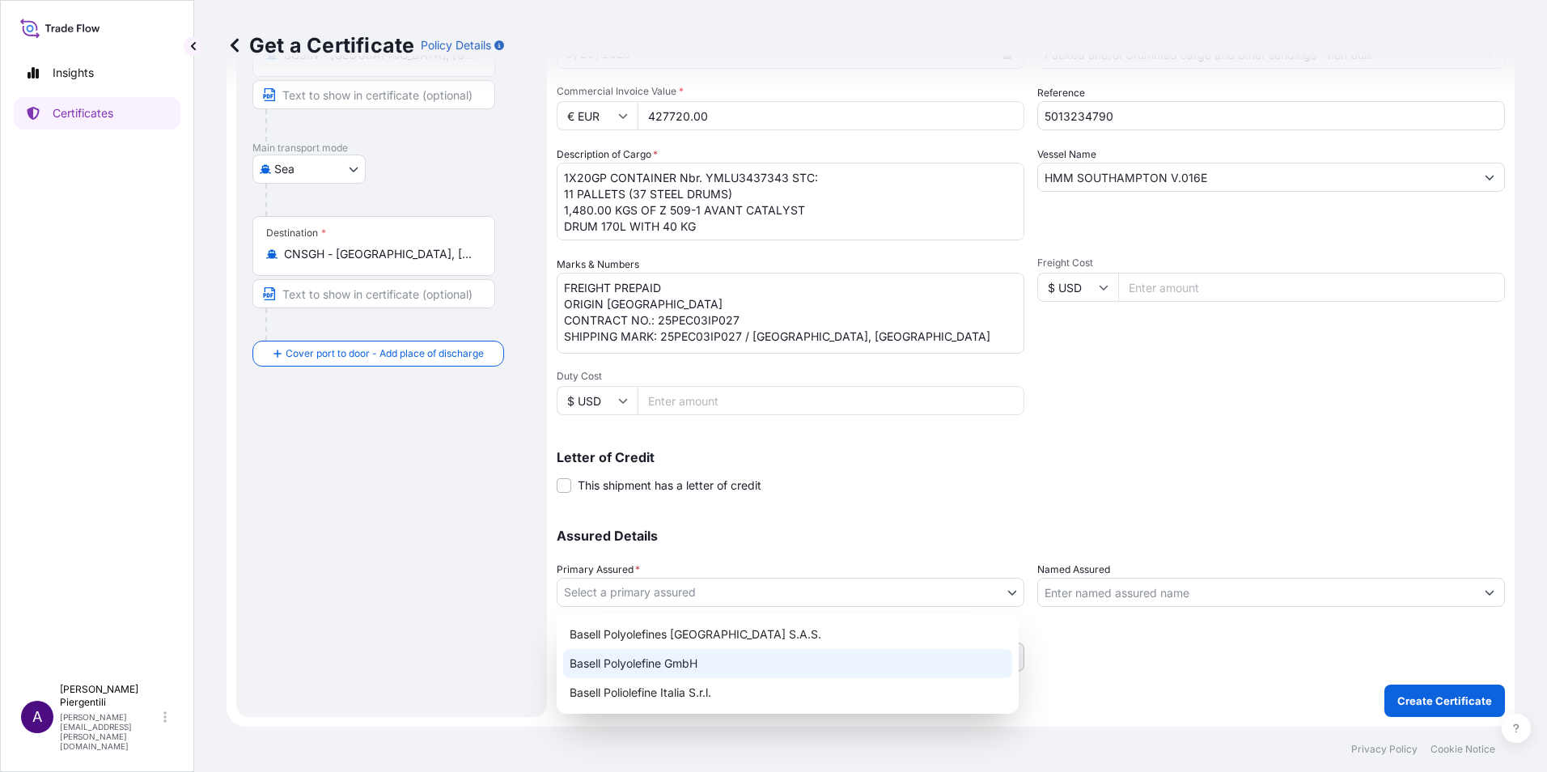
click at [719, 668] on div "Basell Polyolefine GmbH" at bounding box center [787, 663] width 449 height 29
select select "32037"
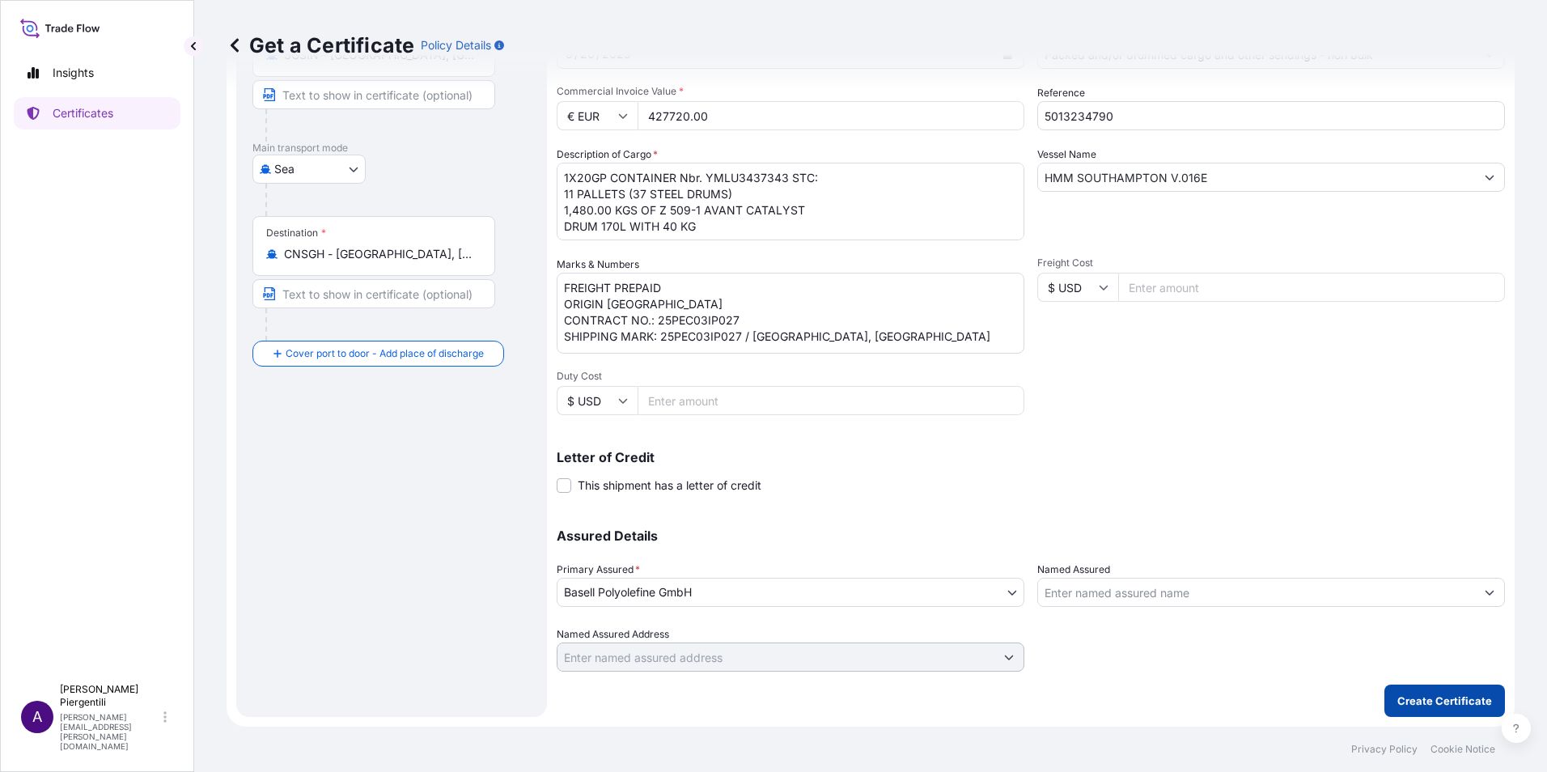
click at [1459, 699] on p "Create Certificate" at bounding box center [1444, 701] width 95 height 16
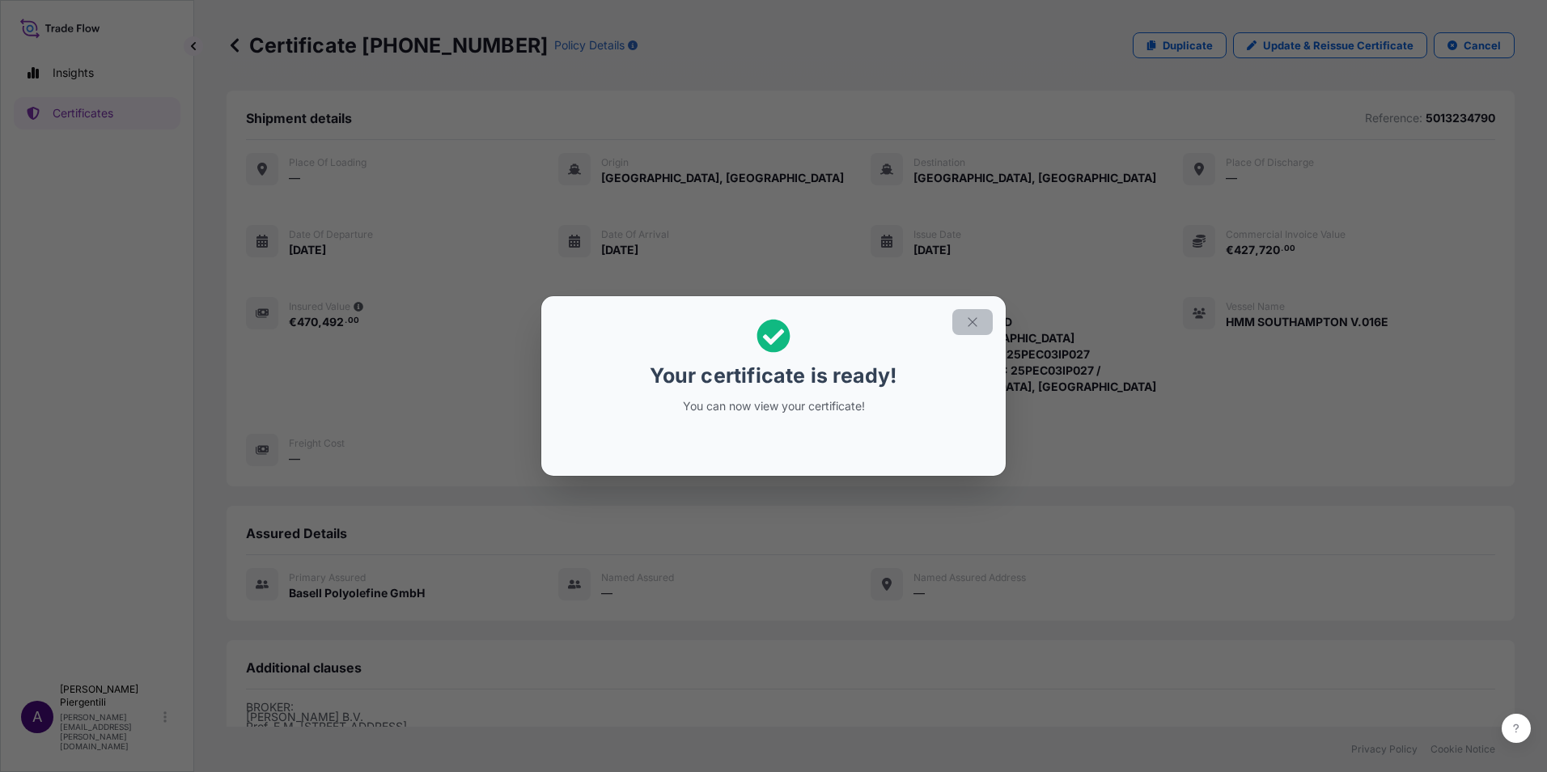
click at [972, 320] on icon "button" at bounding box center [972, 322] width 15 height 15
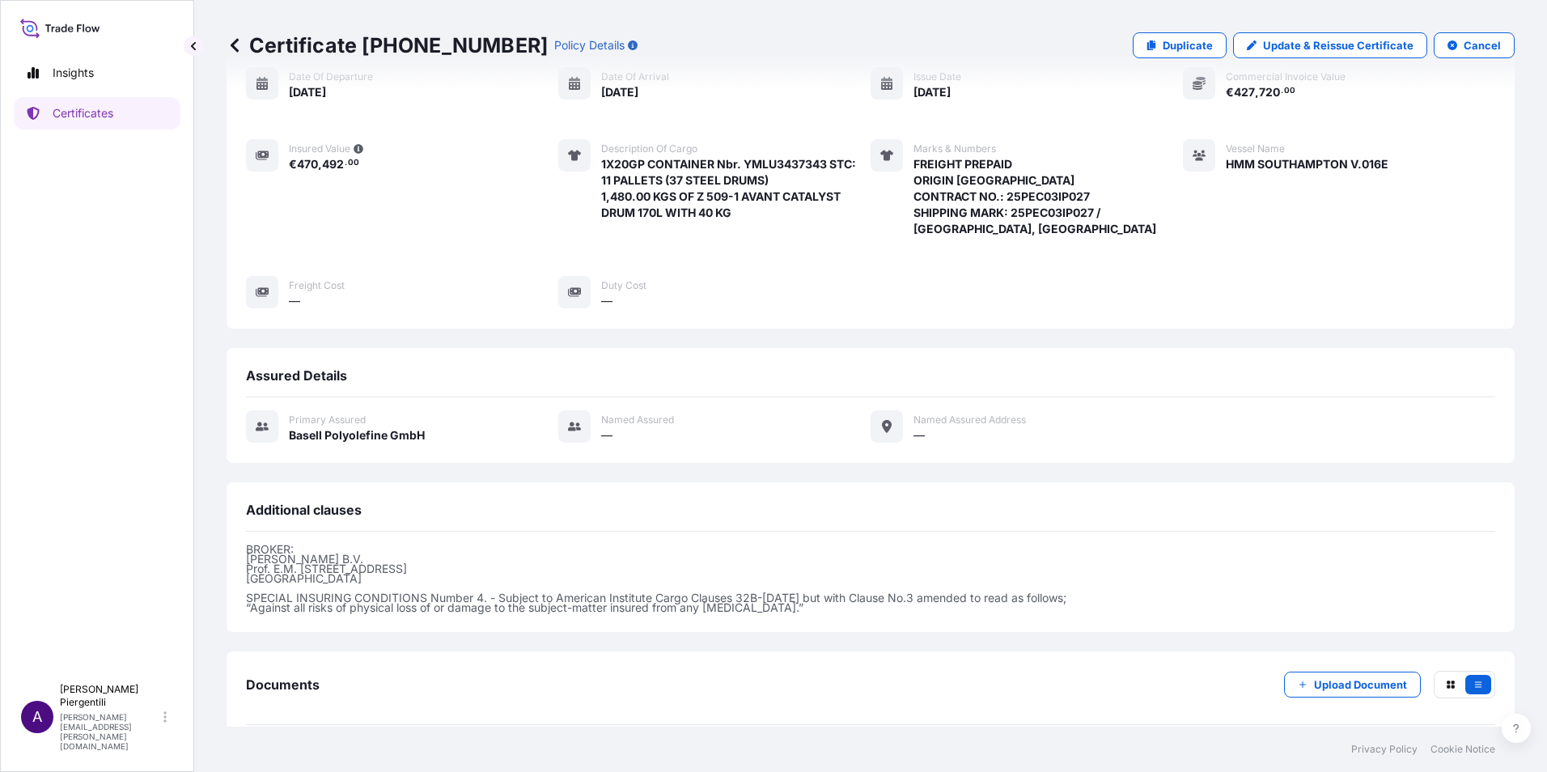
scroll to position [234, 0]
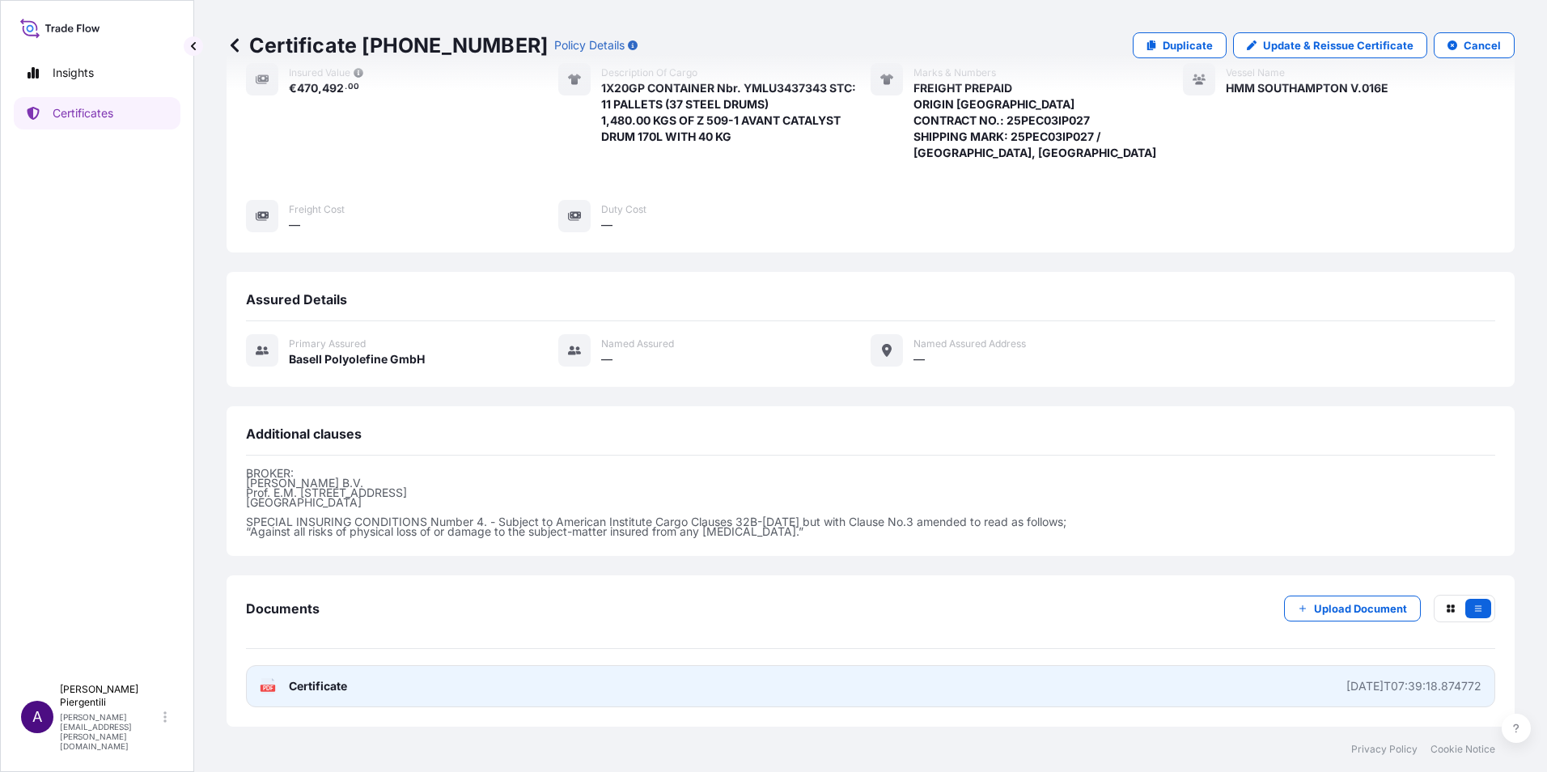
click at [326, 688] on span "Certificate" at bounding box center [318, 686] width 58 height 16
